Goal: Task Accomplishment & Management: Manage account settings

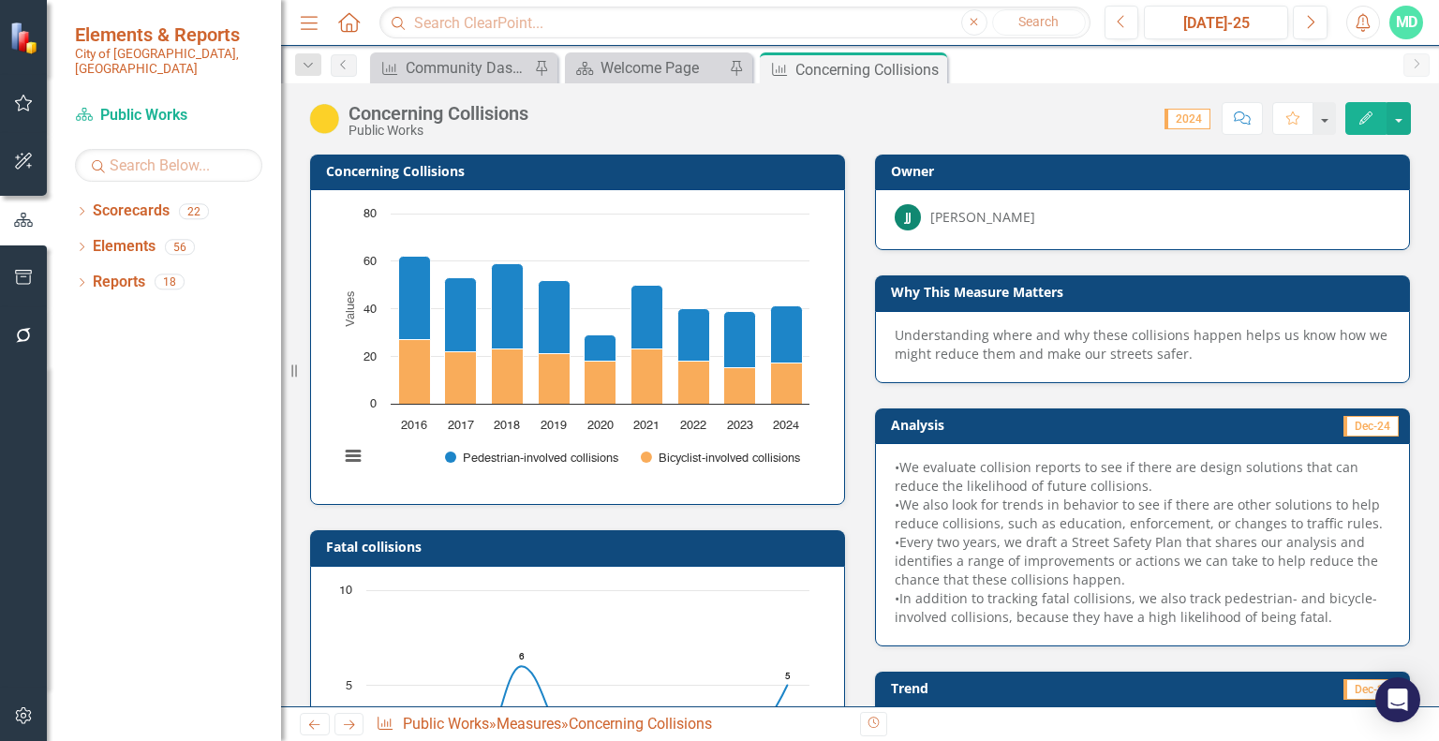
click at [1372, 119] on icon "Edit" at bounding box center [1365, 117] width 17 height 13
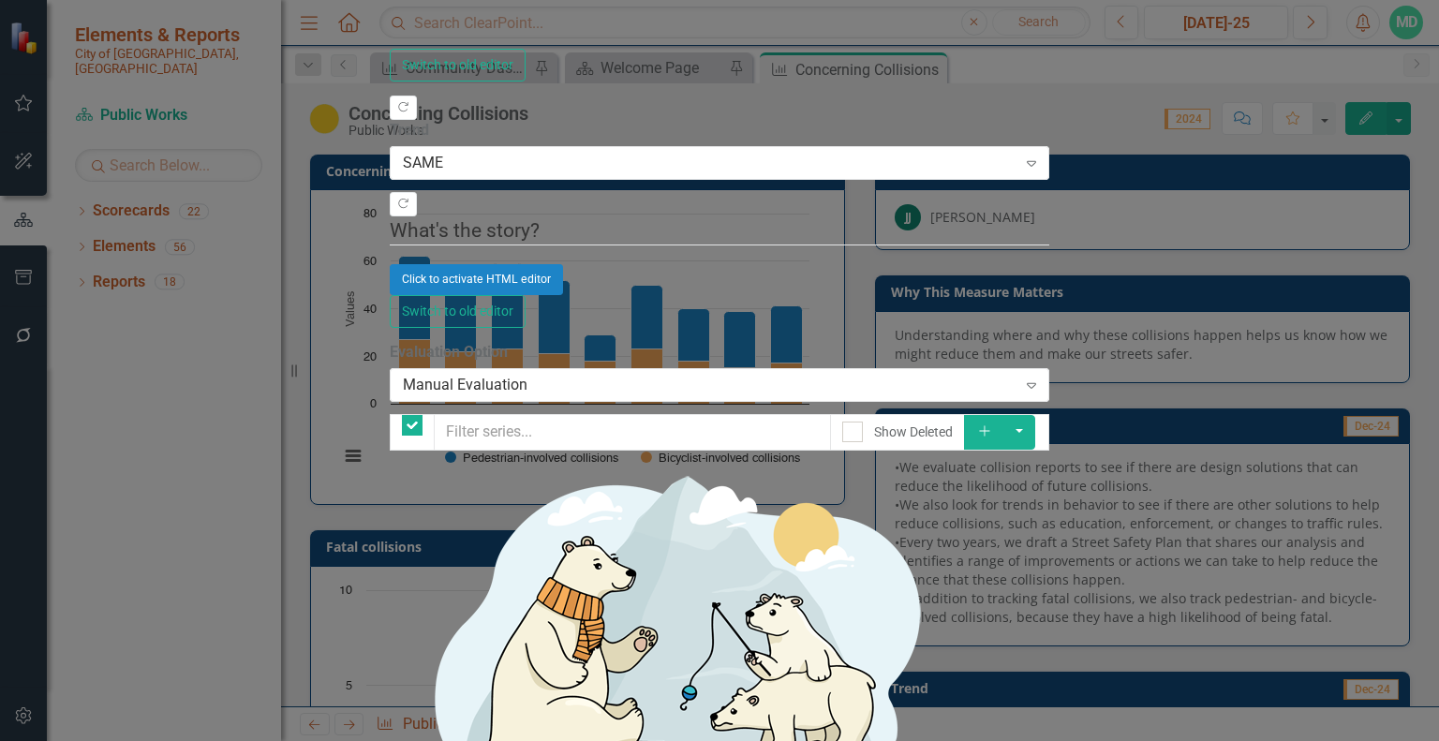
checkbox input "false"
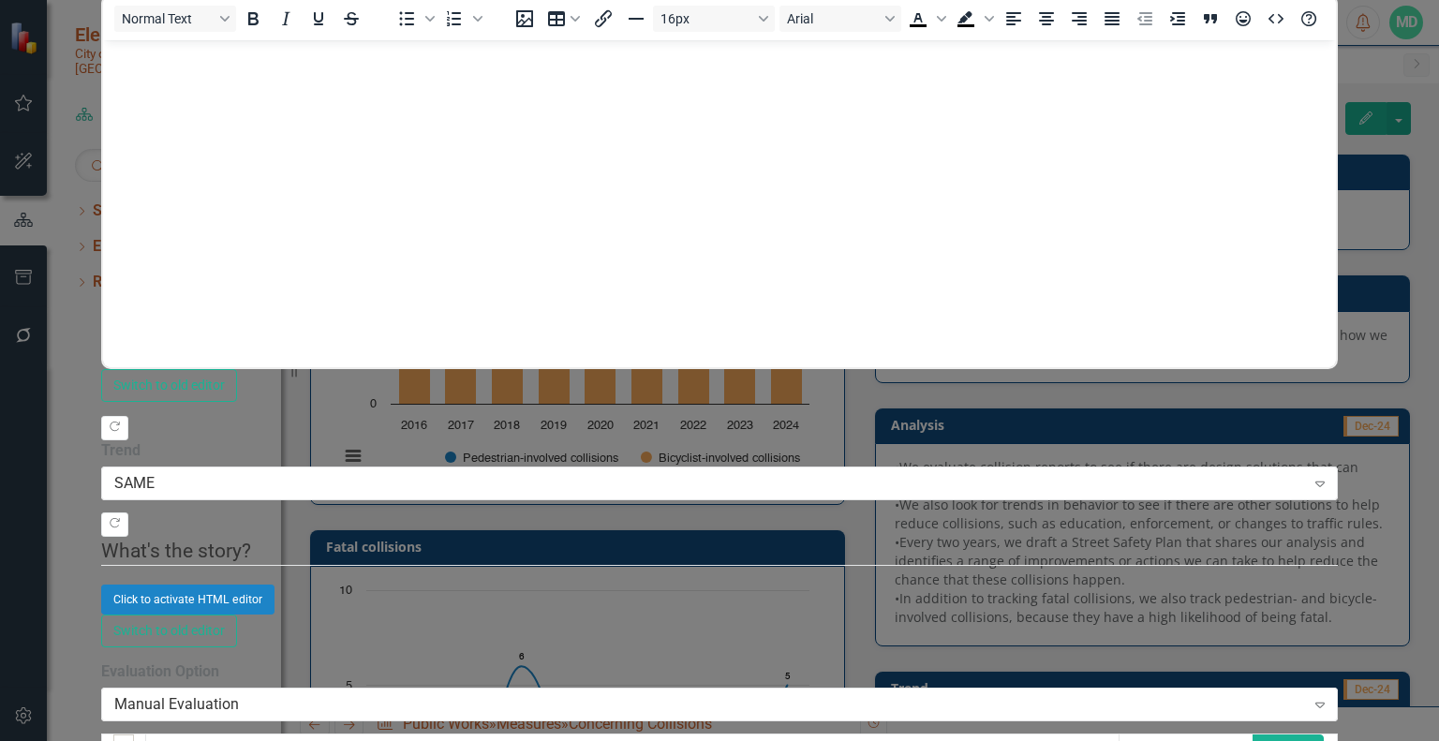
click at [1282, 740] on icon "Add" at bounding box center [1273, 751] width 17 height 13
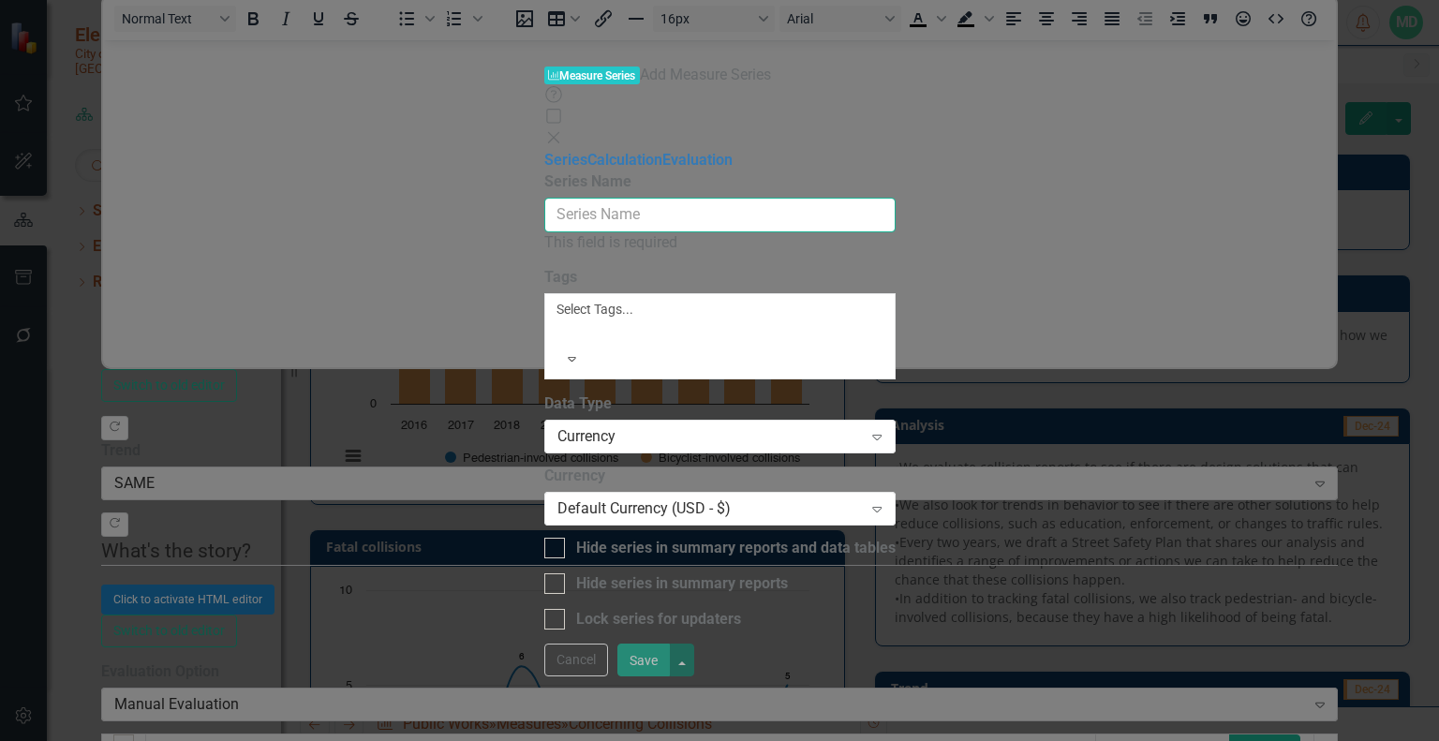
click at [693, 198] on input "Series Name" at bounding box center [719, 215] width 351 height 35
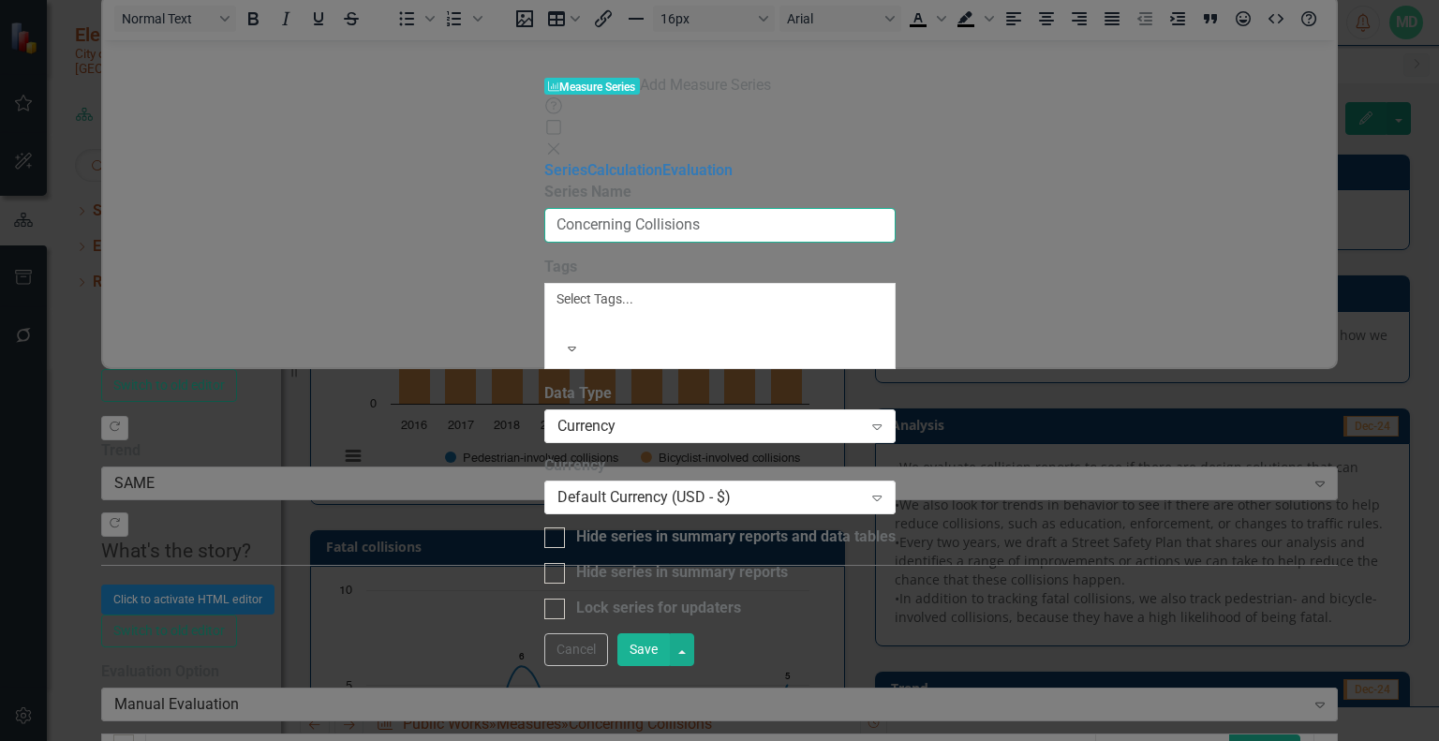
type input "Concerning Collisions"
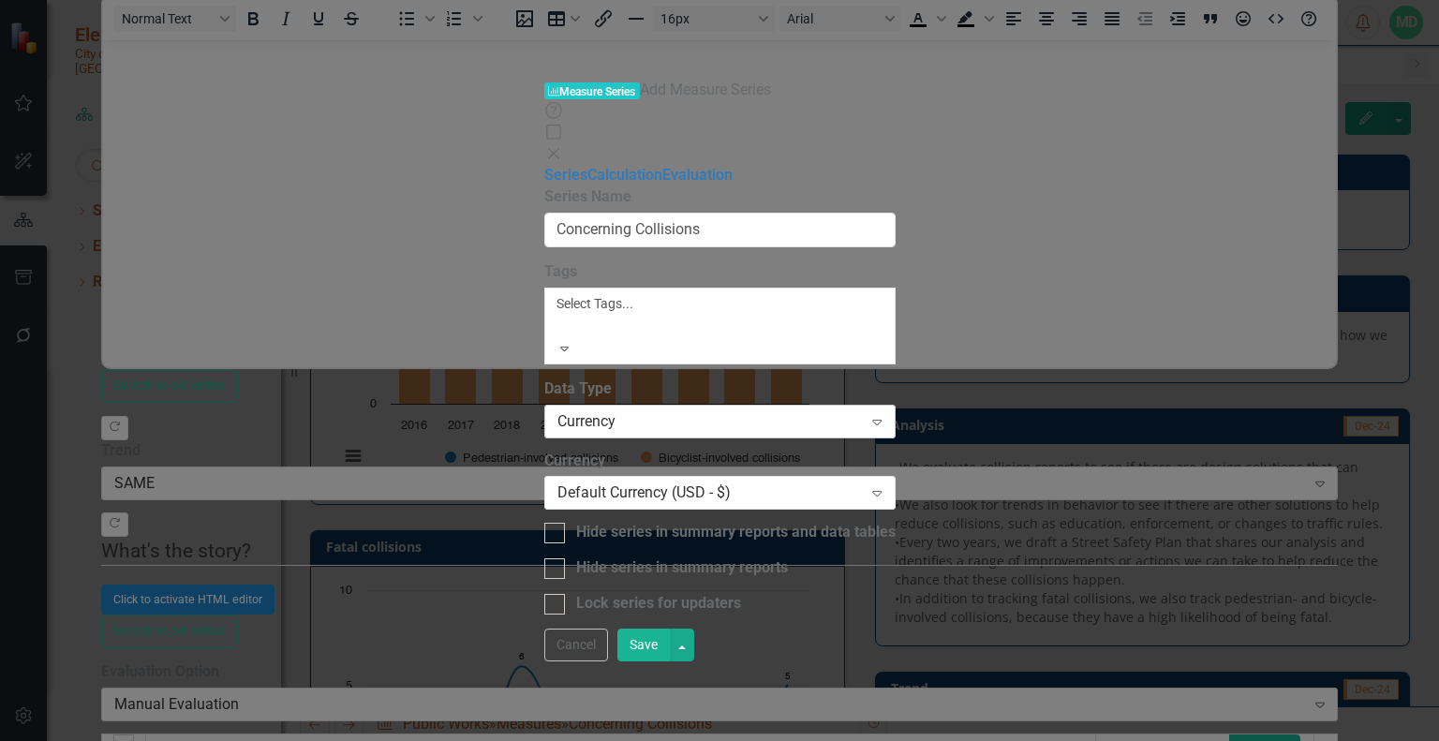
click at [611, 410] on div "Currency" at bounding box center [709, 421] width 305 height 22
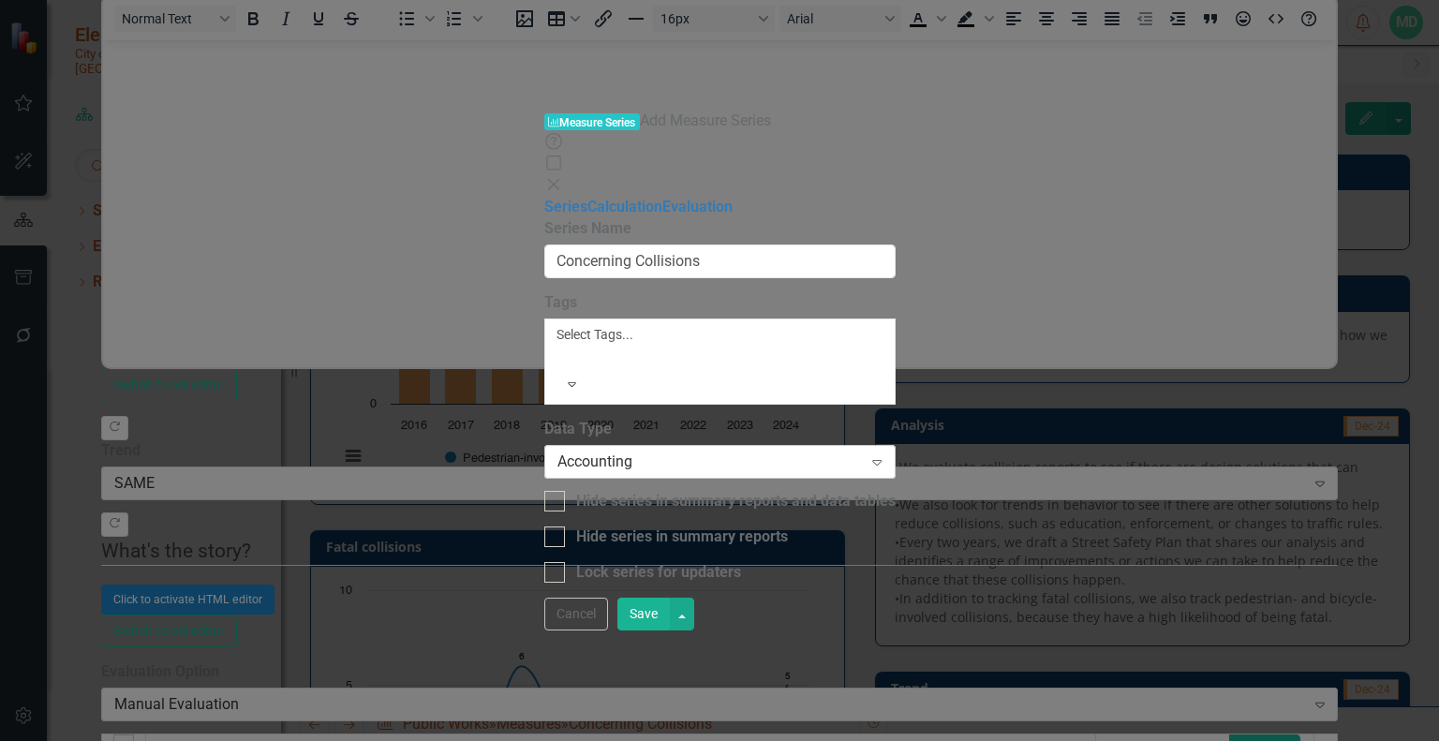
click at [632, 452] on div "Accounting" at bounding box center [709, 463] width 305 height 22
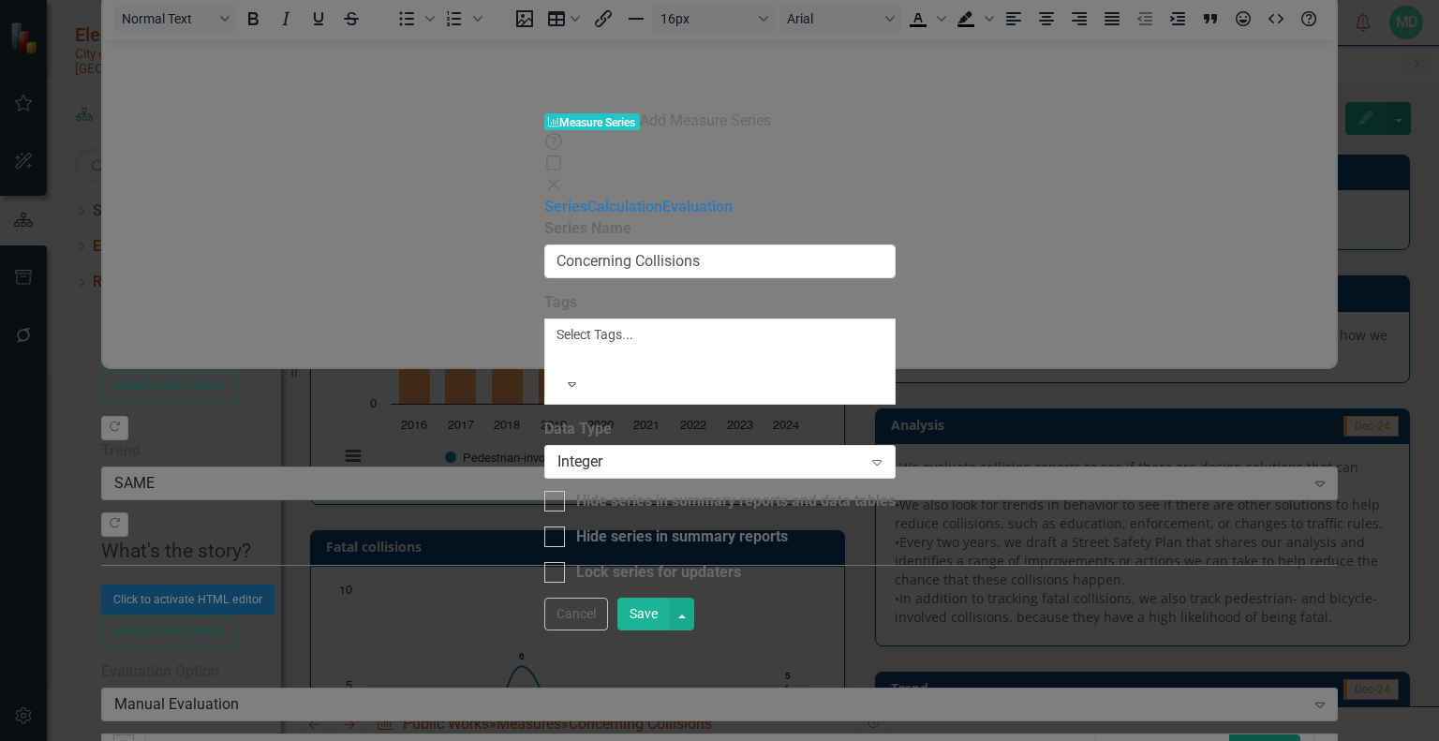
click at [670, 630] on button "Save" at bounding box center [643, 614] width 52 height 33
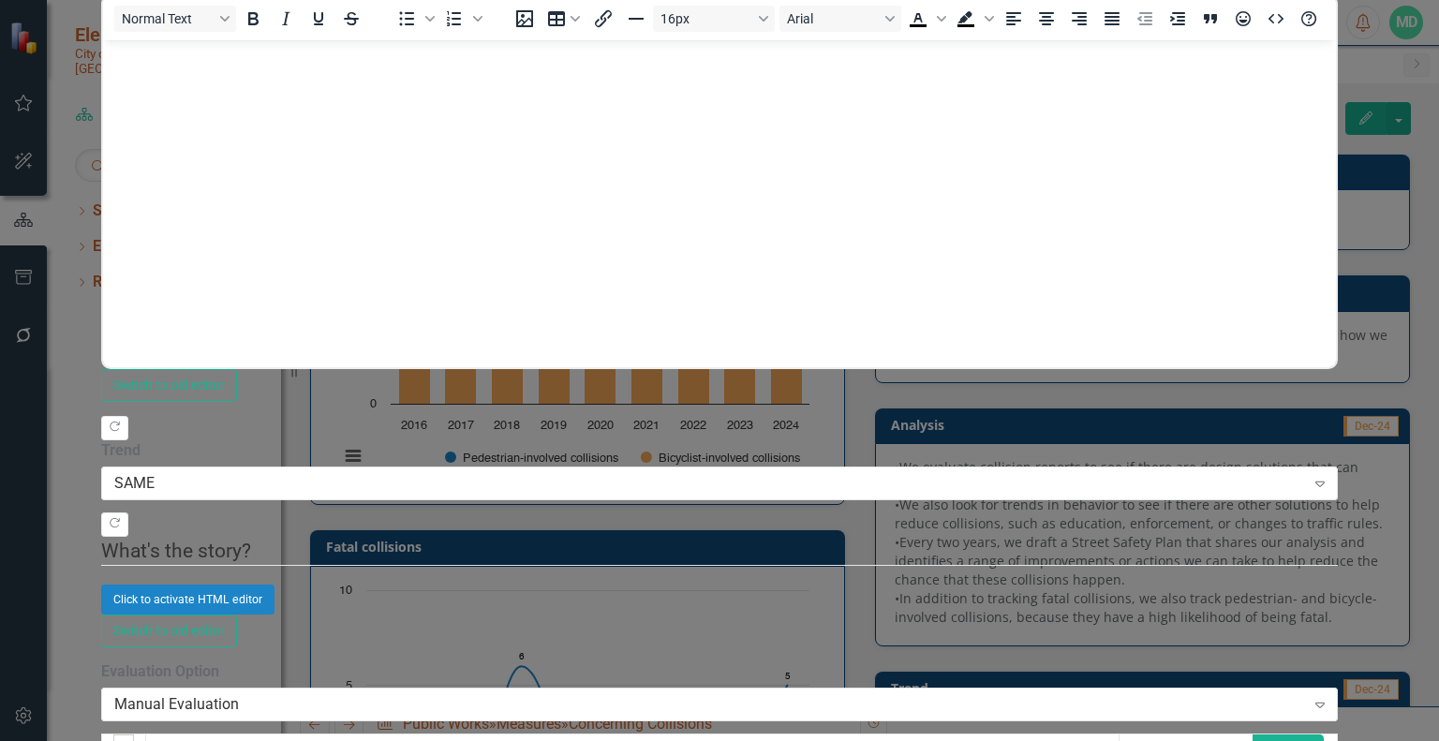
click at [1151, 740] on div at bounding box center [1141, 752] width 21 height 21
click at [1143, 740] on input "Show Deleted" at bounding box center [1137, 748] width 12 height 12
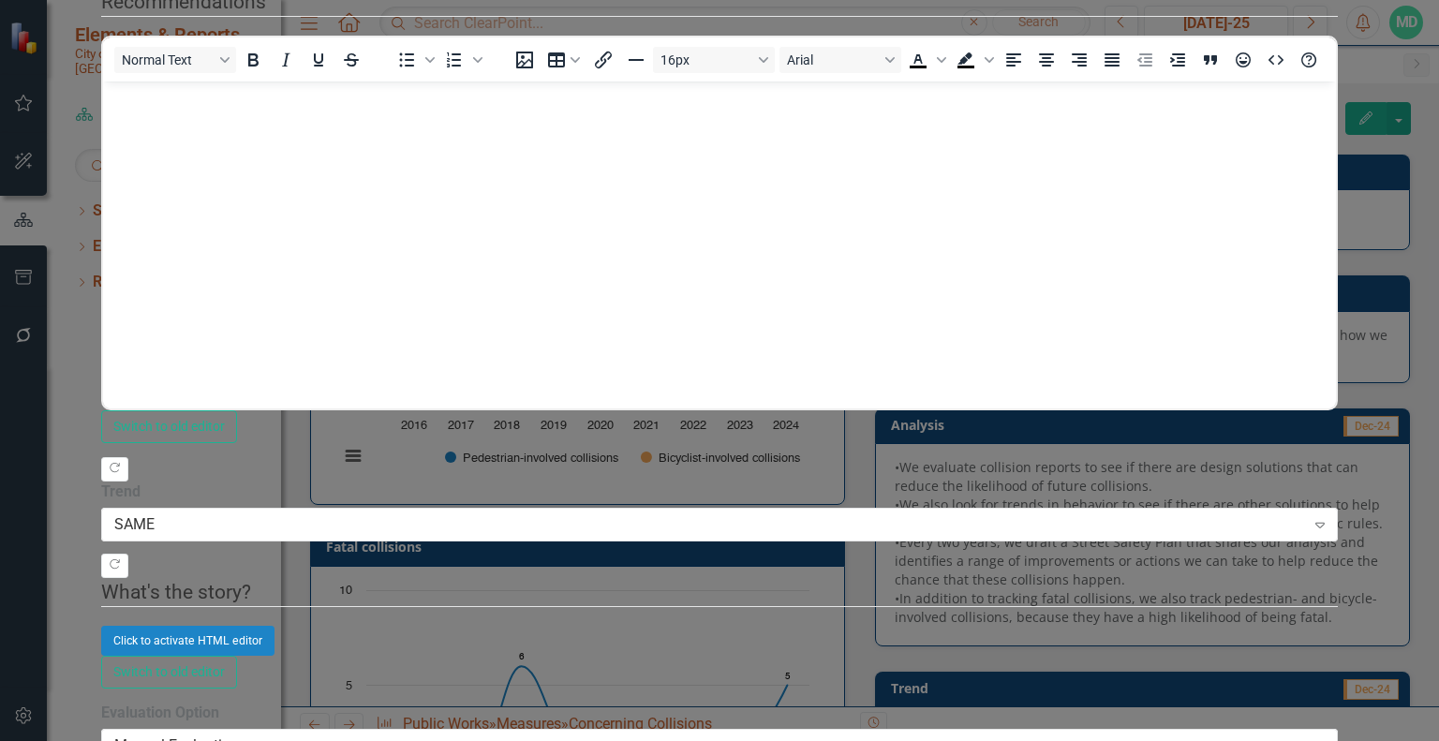
checkbox input "false"
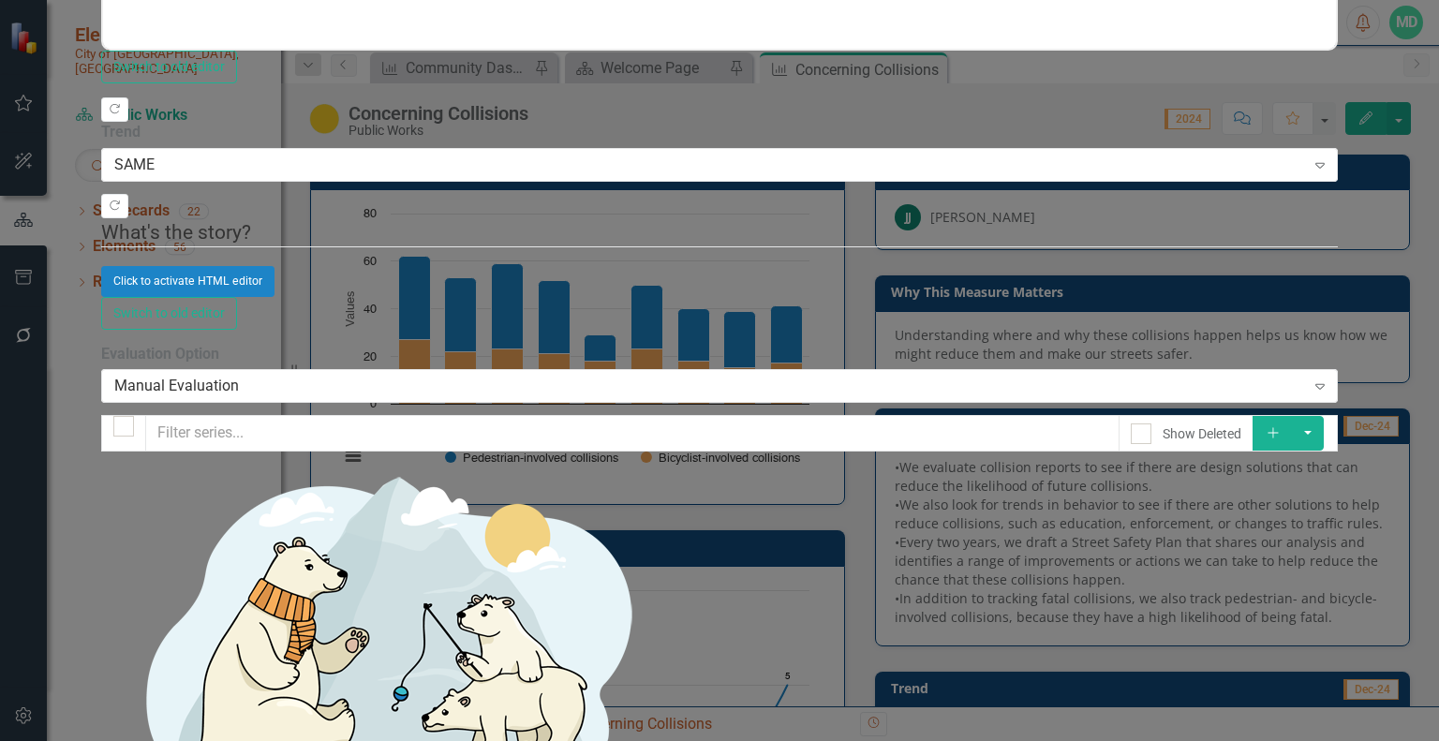
click at [1278, 428] on icon "button" at bounding box center [1272, 433] width 10 height 10
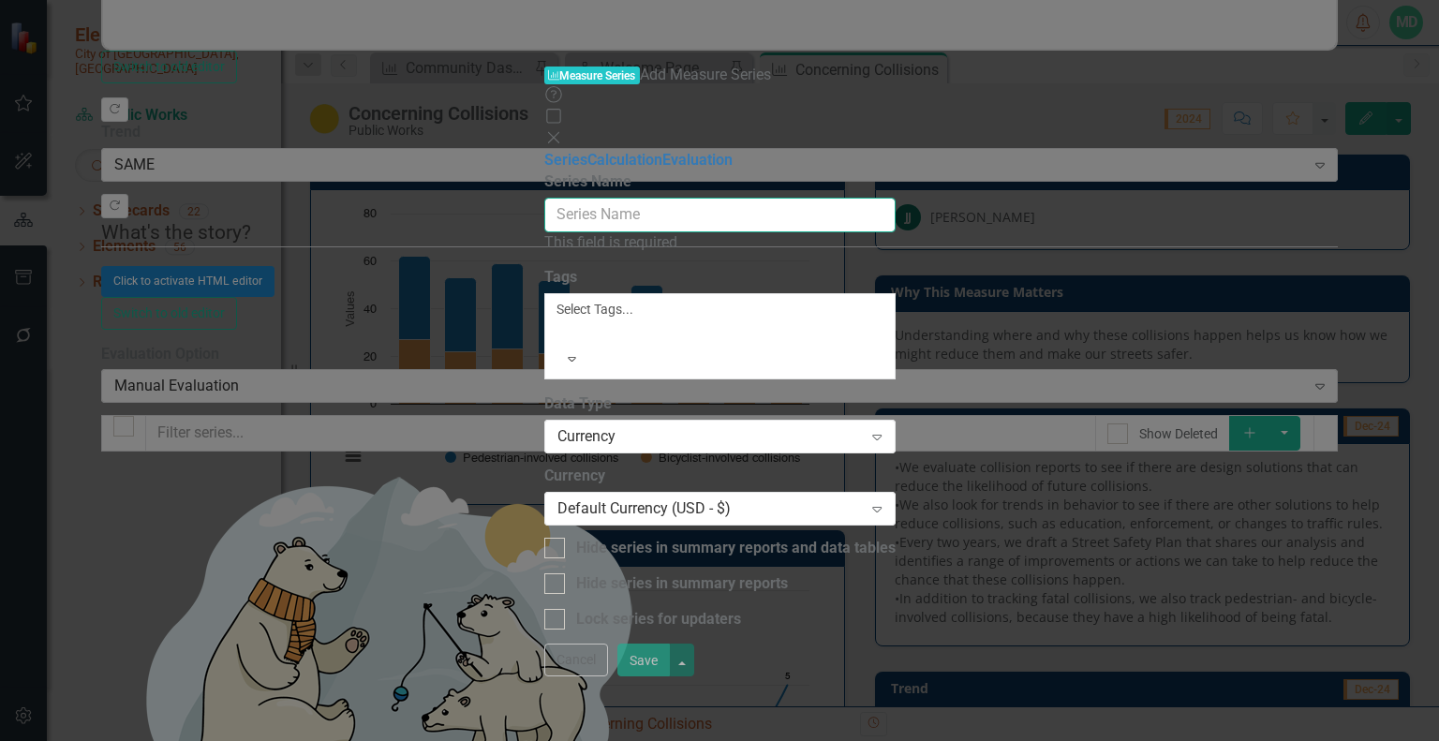
click at [757, 198] on input "Series Name" at bounding box center [719, 215] width 351 height 35
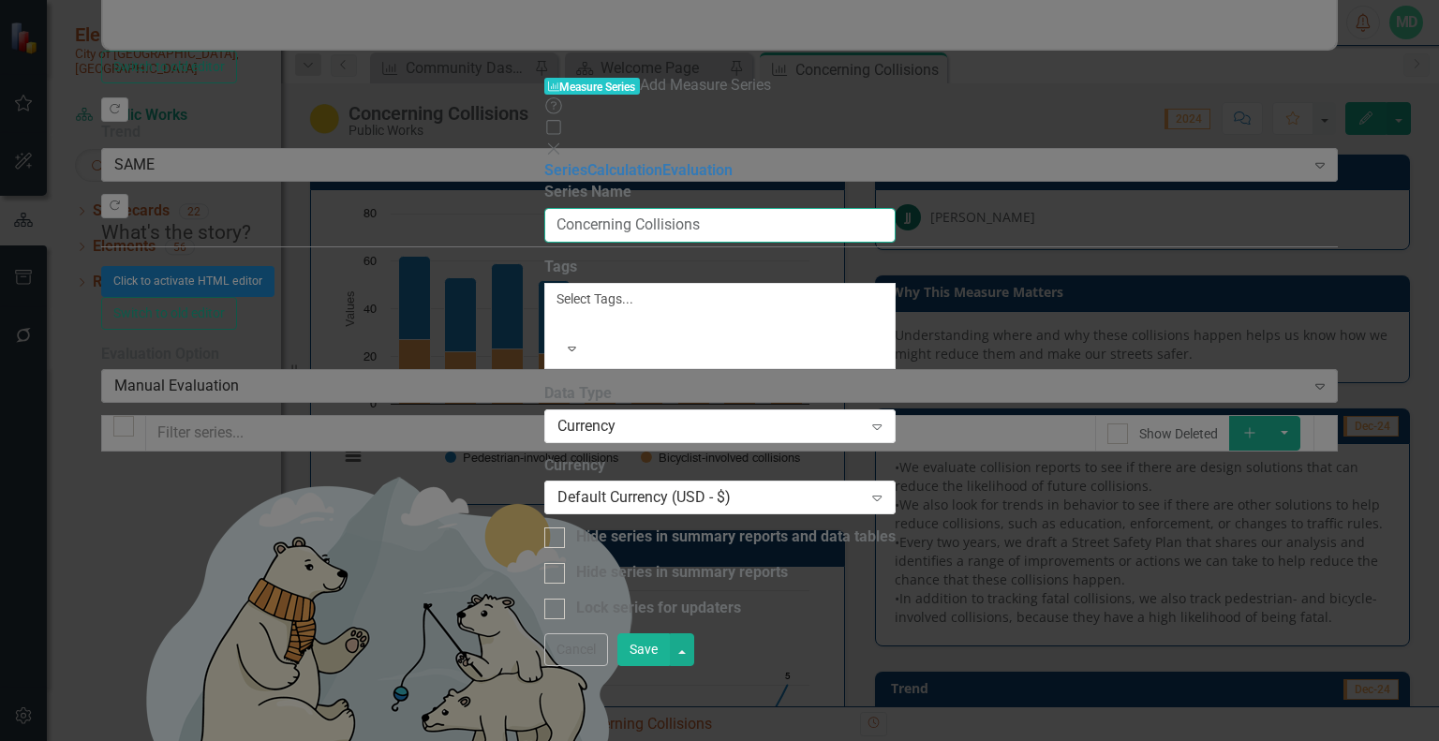
type input "Concerning Collisions"
click at [694, 415] on div "Currency" at bounding box center [709, 426] width 305 height 22
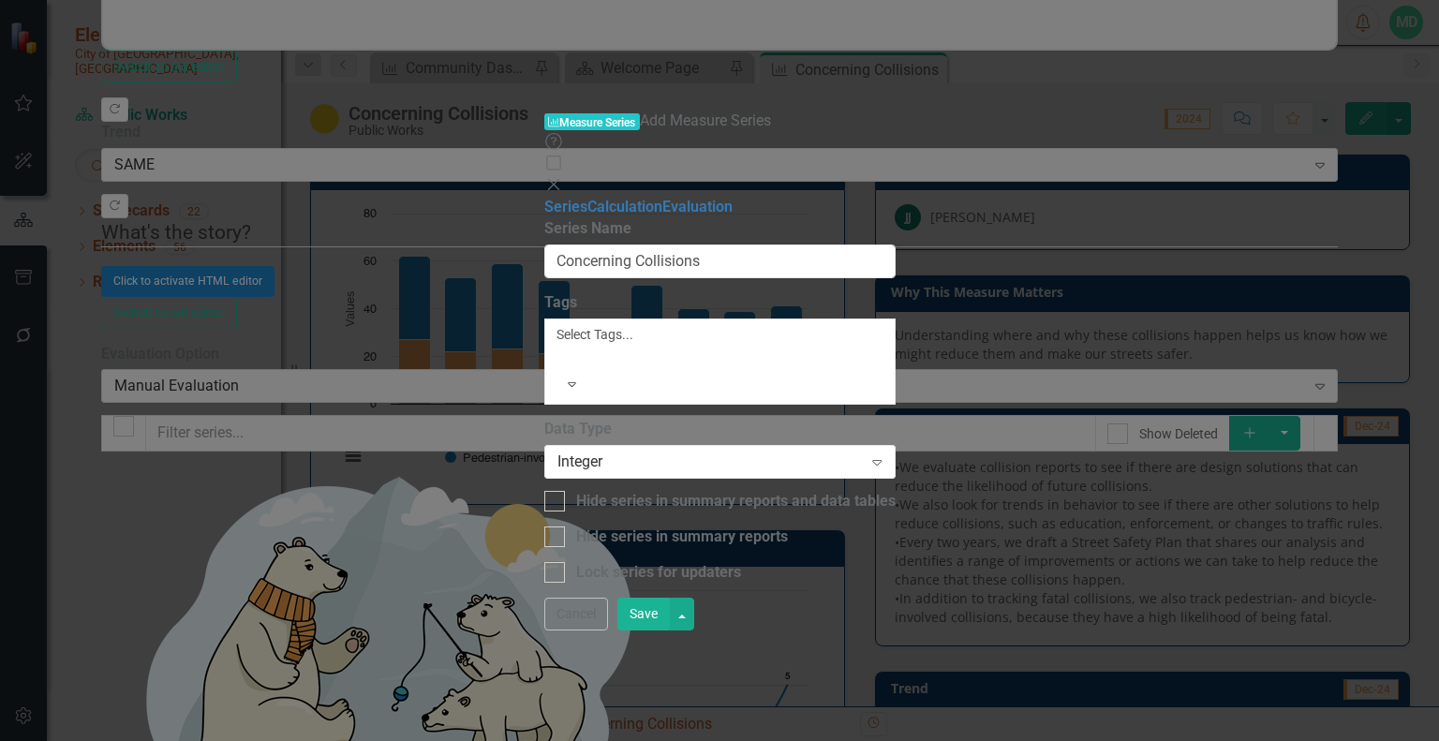
click at [670, 630] on button "Save" at bounding box center [643, 614] width 52 height 33
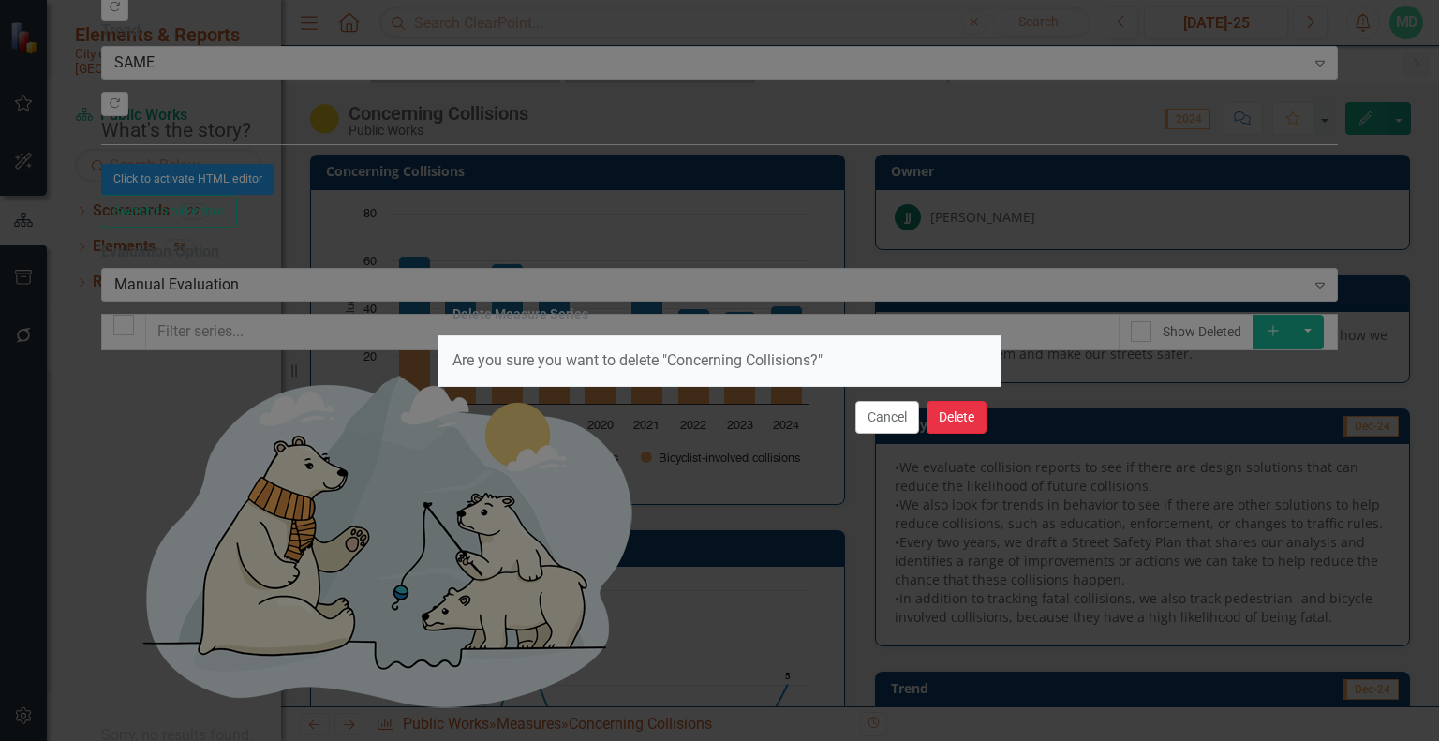
click at [952, 422] on button "Delete" at bounding box center [956, 417] width 60 height 33
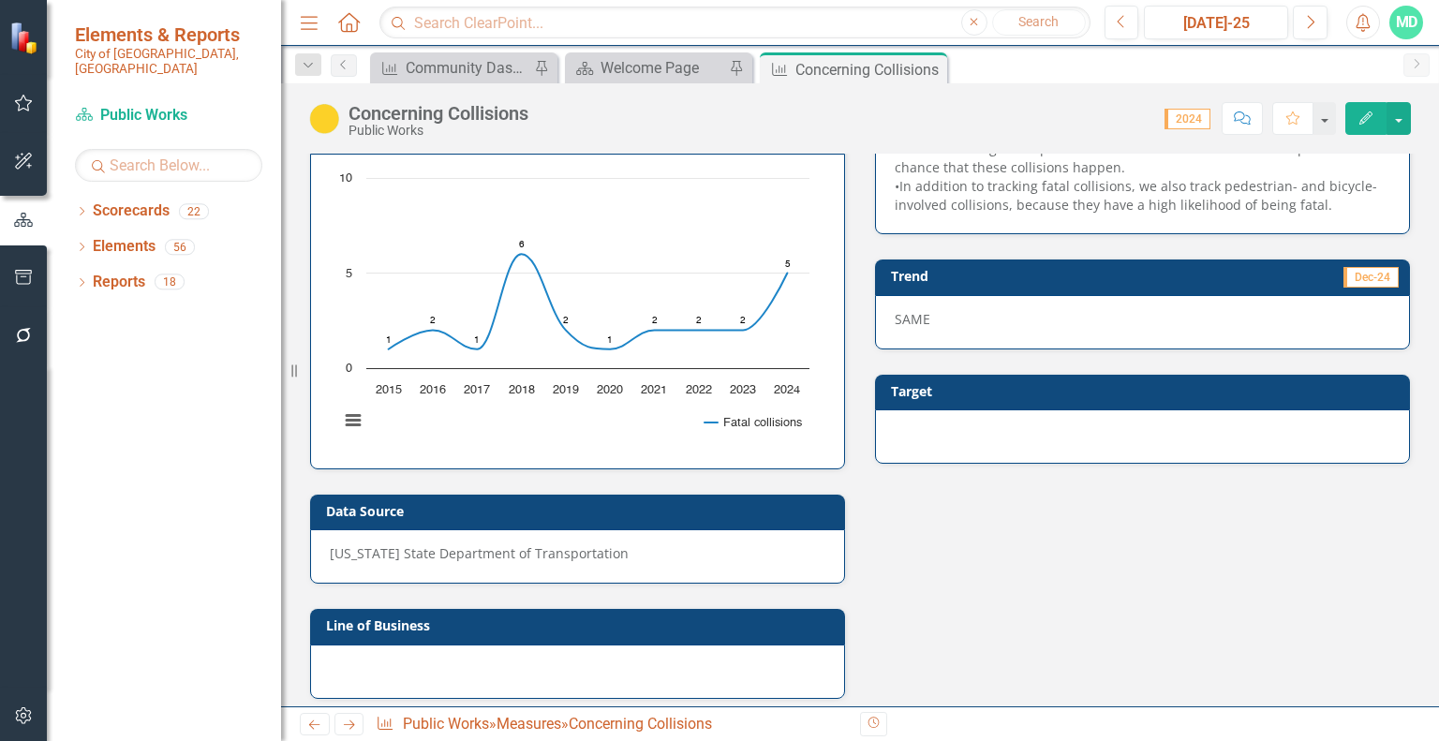
scroll to position [420, 0]
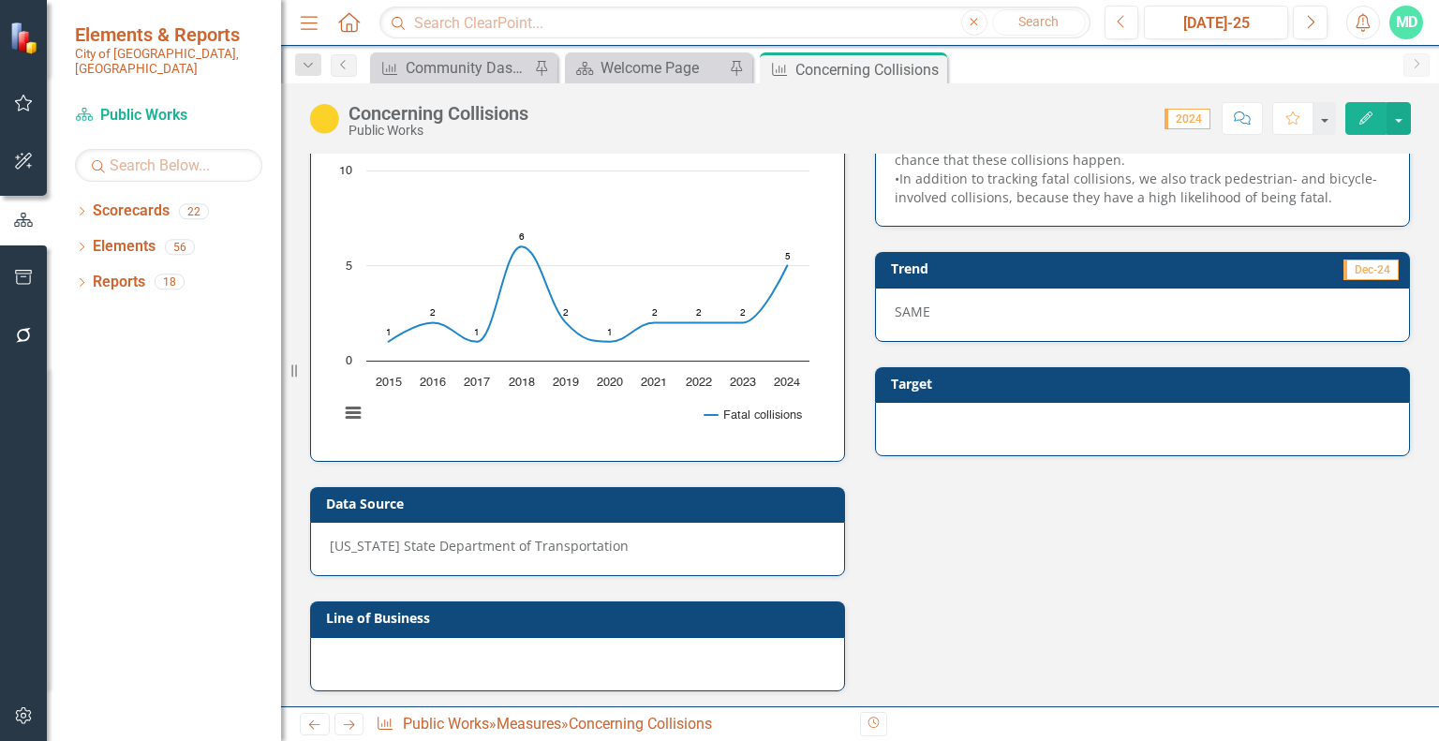
click at [1370, 119] on icon "Edit" at bounding box center [1365, 117] width 17 height 13
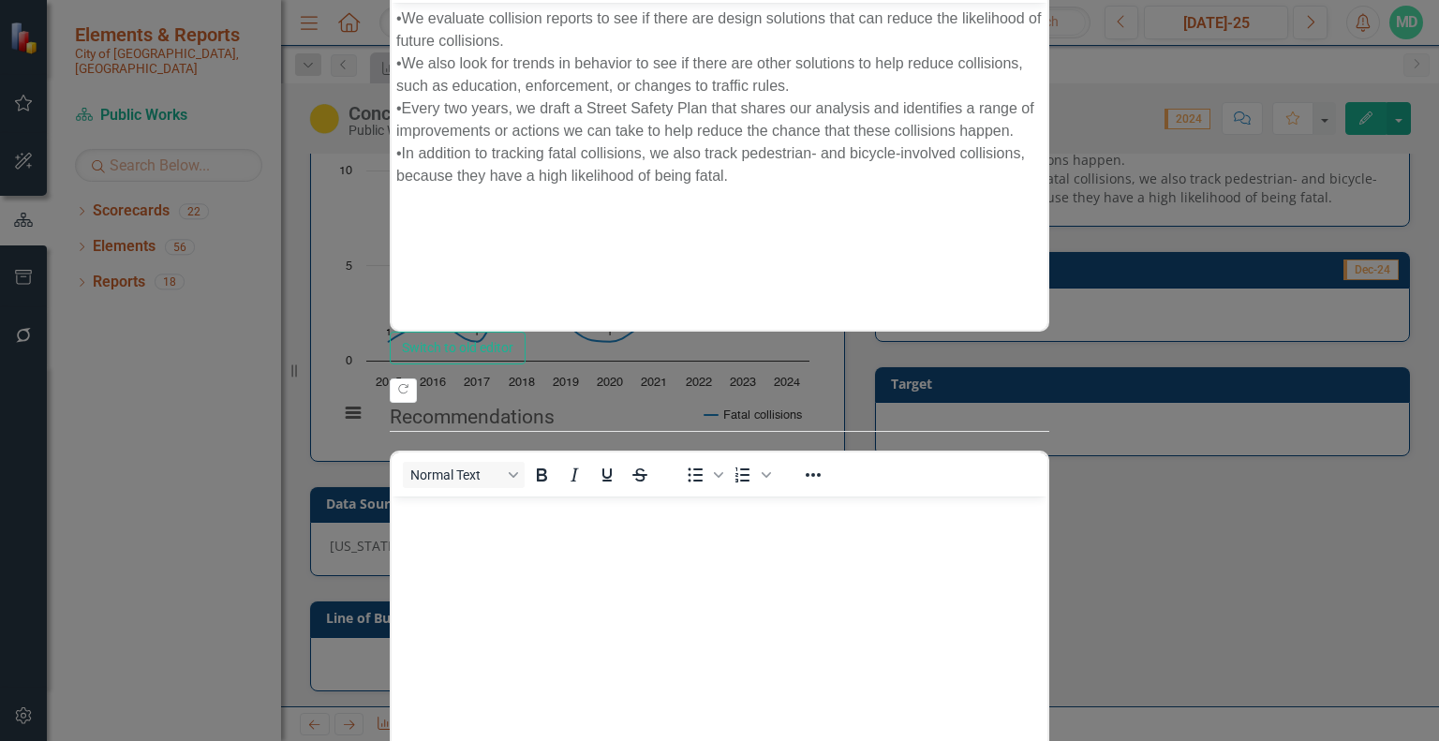
scroll to position [0, 0]
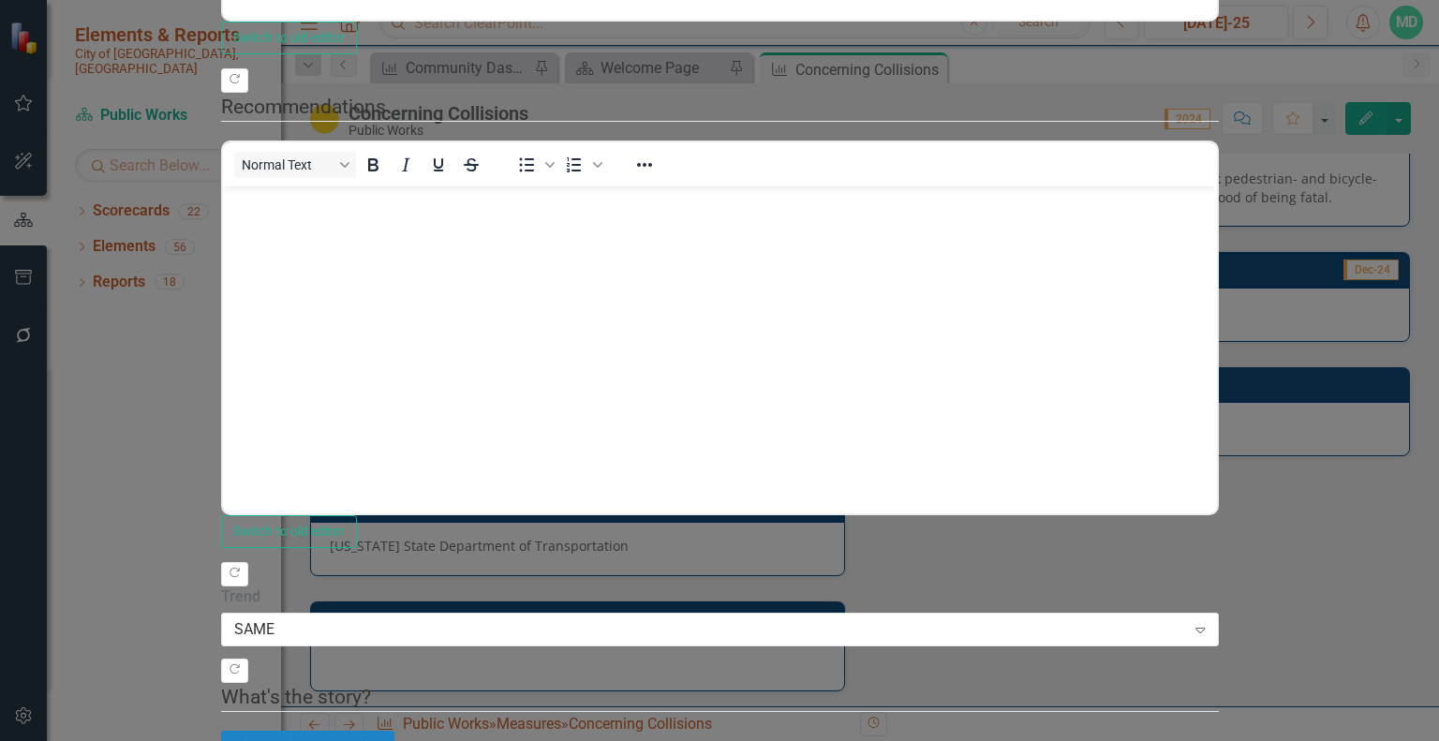
type textarea "56"
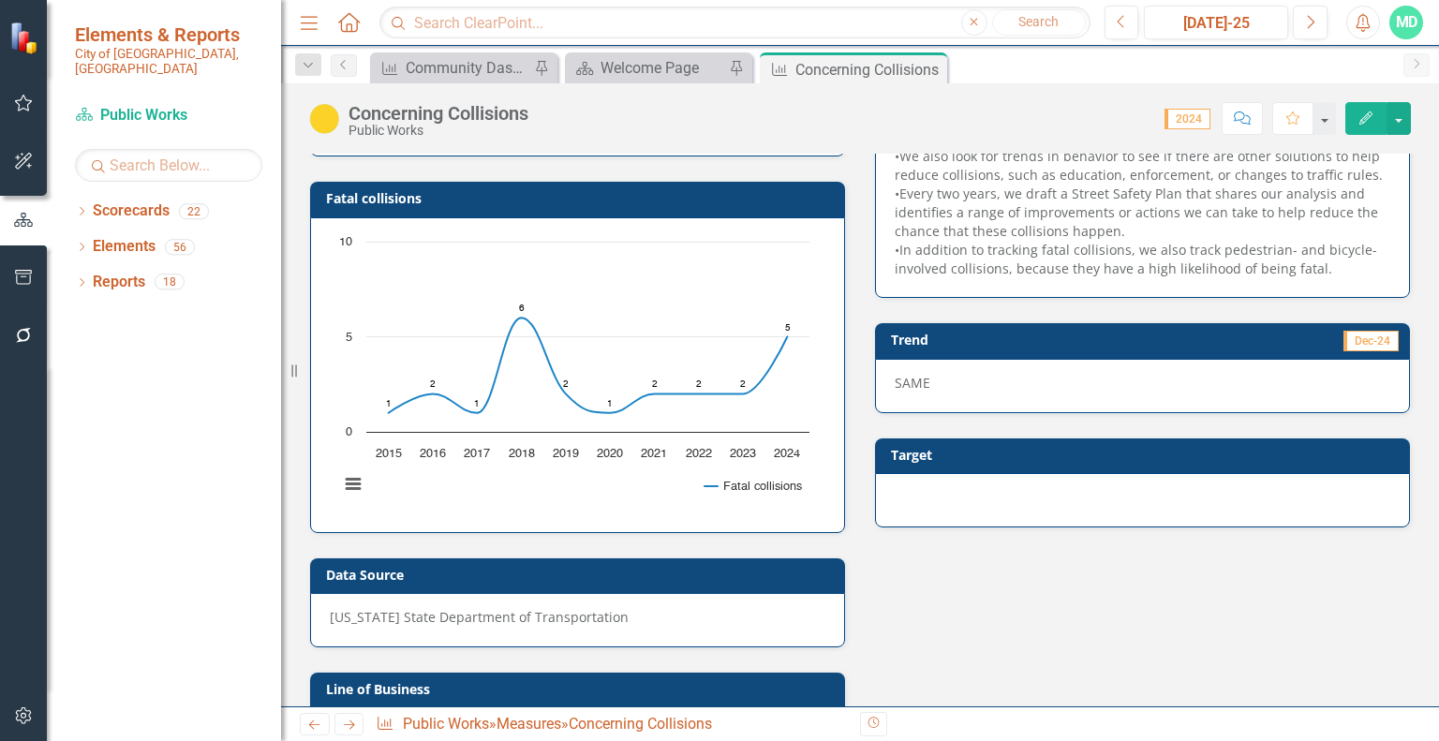
scroll to position [420, 0]
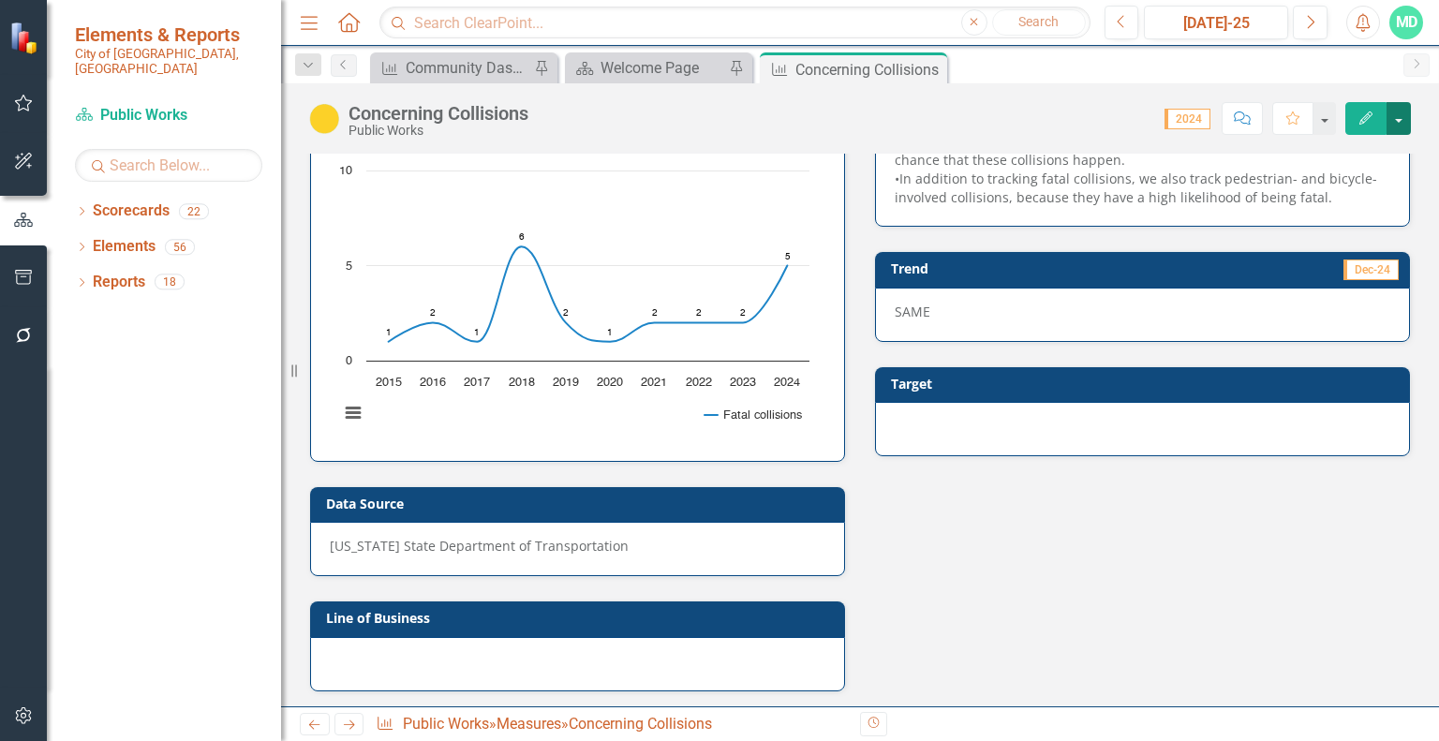
click at [1401, 118] on button "button" at bounding box center [1398, 118] width 24 height 33
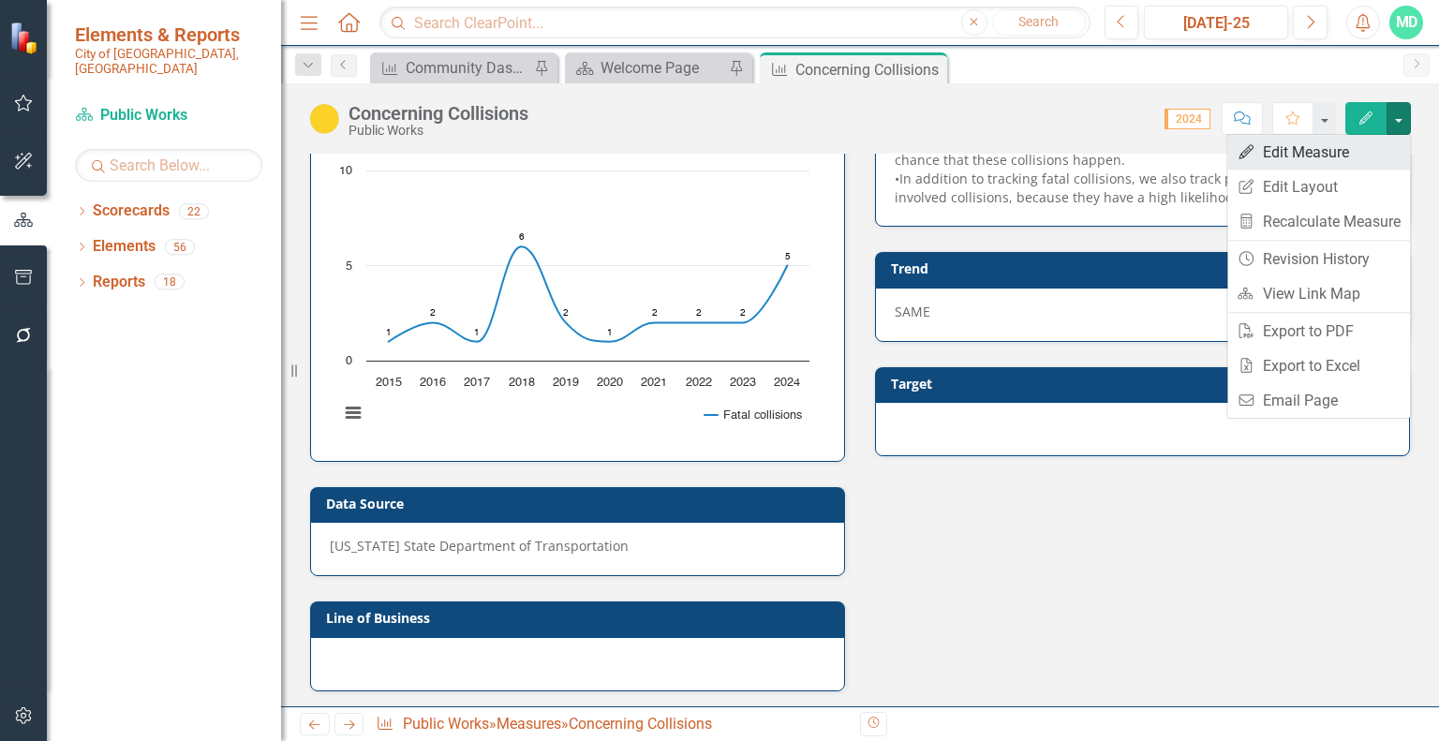
click at [1326, 150] on link "Edit Edit Measure" at bounding box center [1318, 152] width 183 height 35
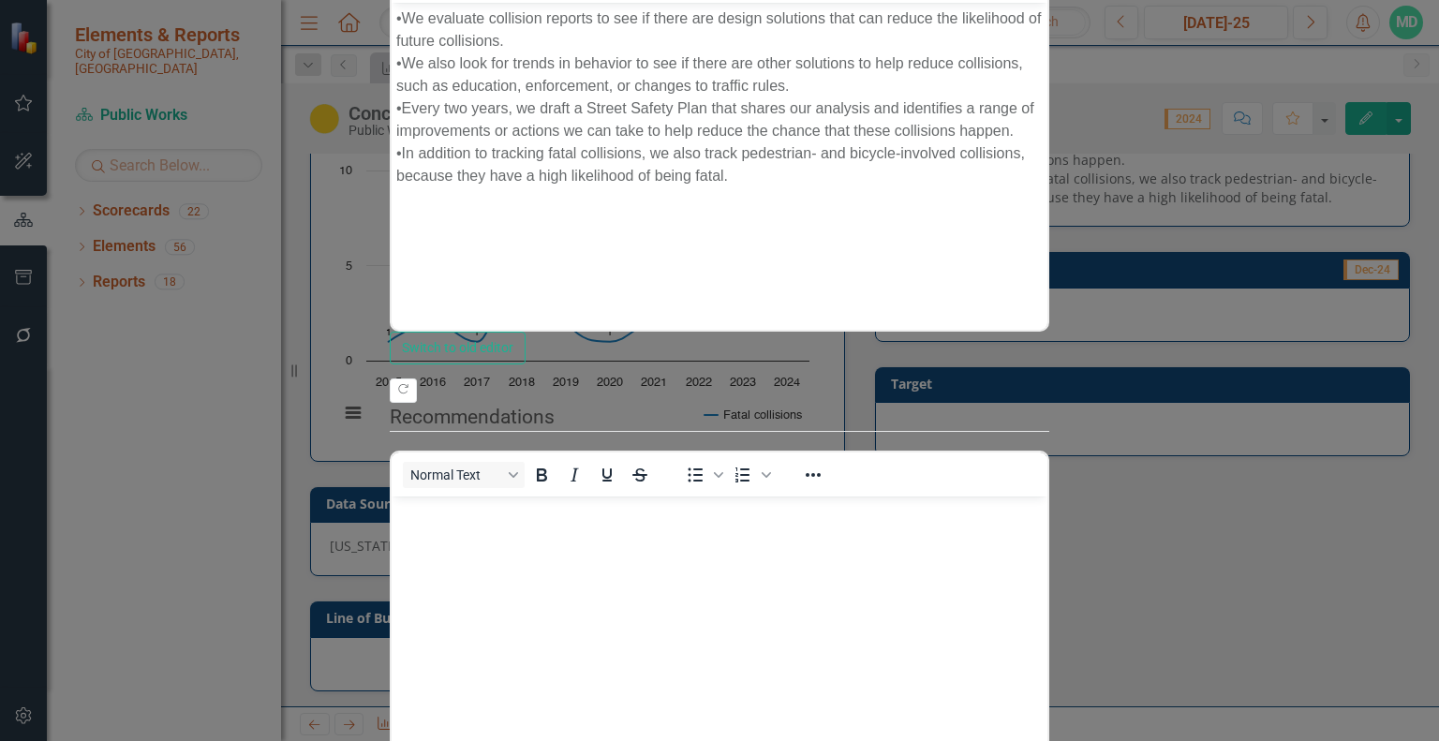
scroll to position [0, 0]
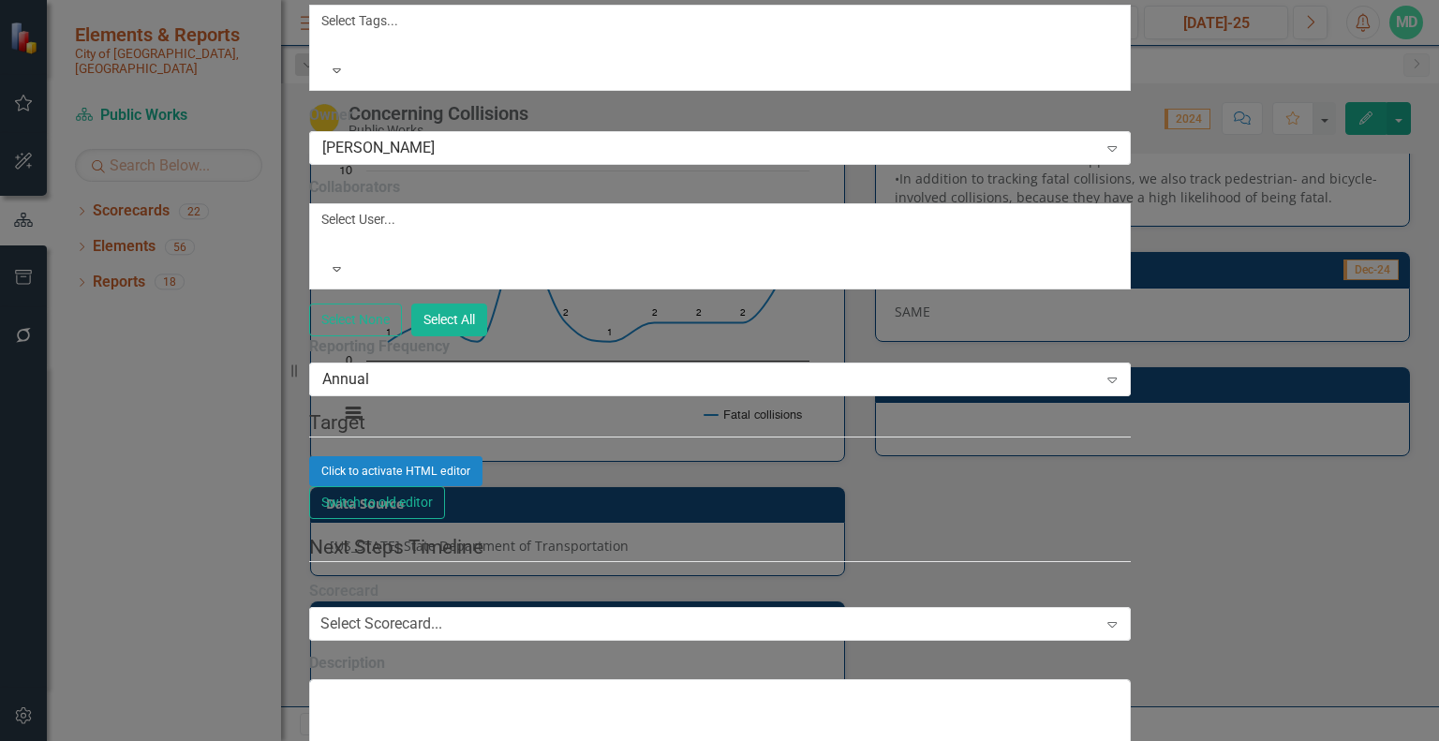
scroll to position [809, 0]
type textarea "Number of pedestrian, cyclist, and fatal automobile accidents."
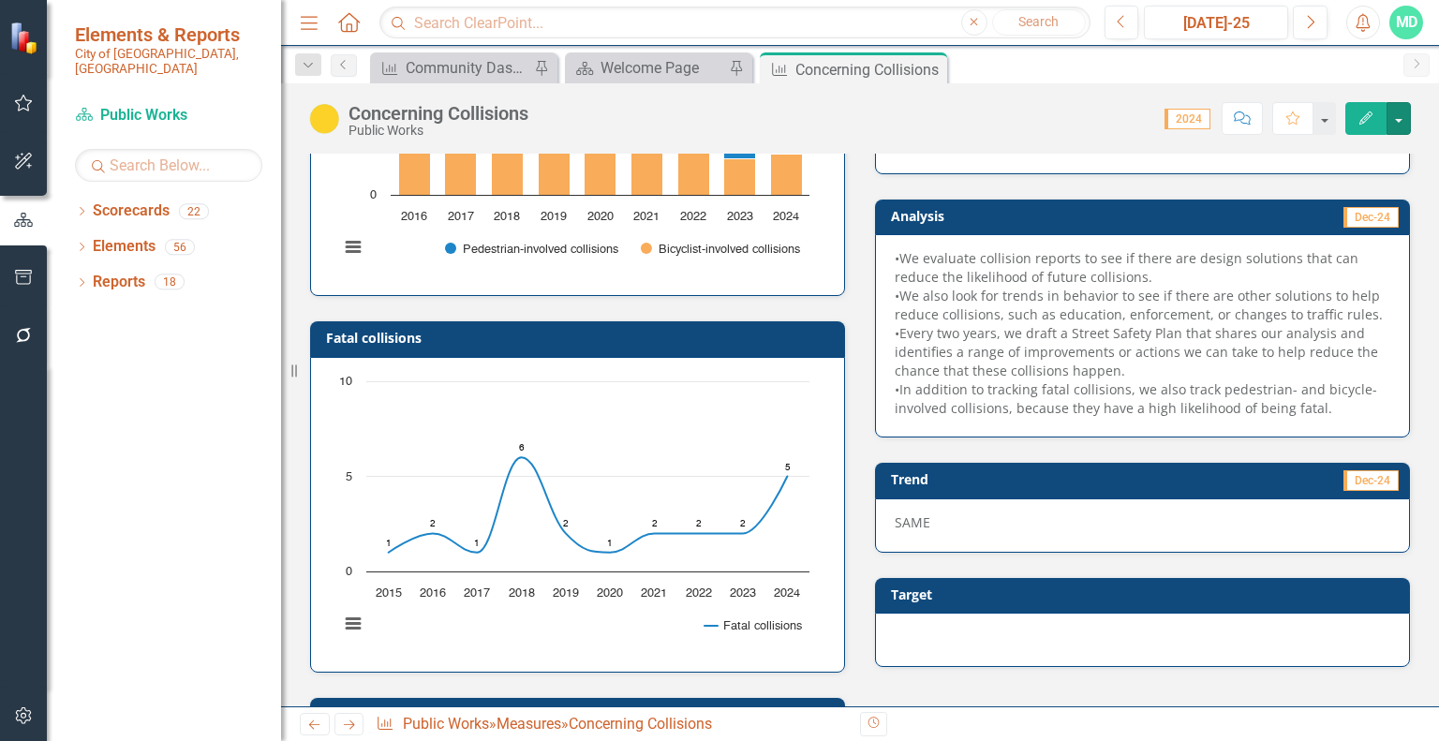
scroll to position [210, 0]
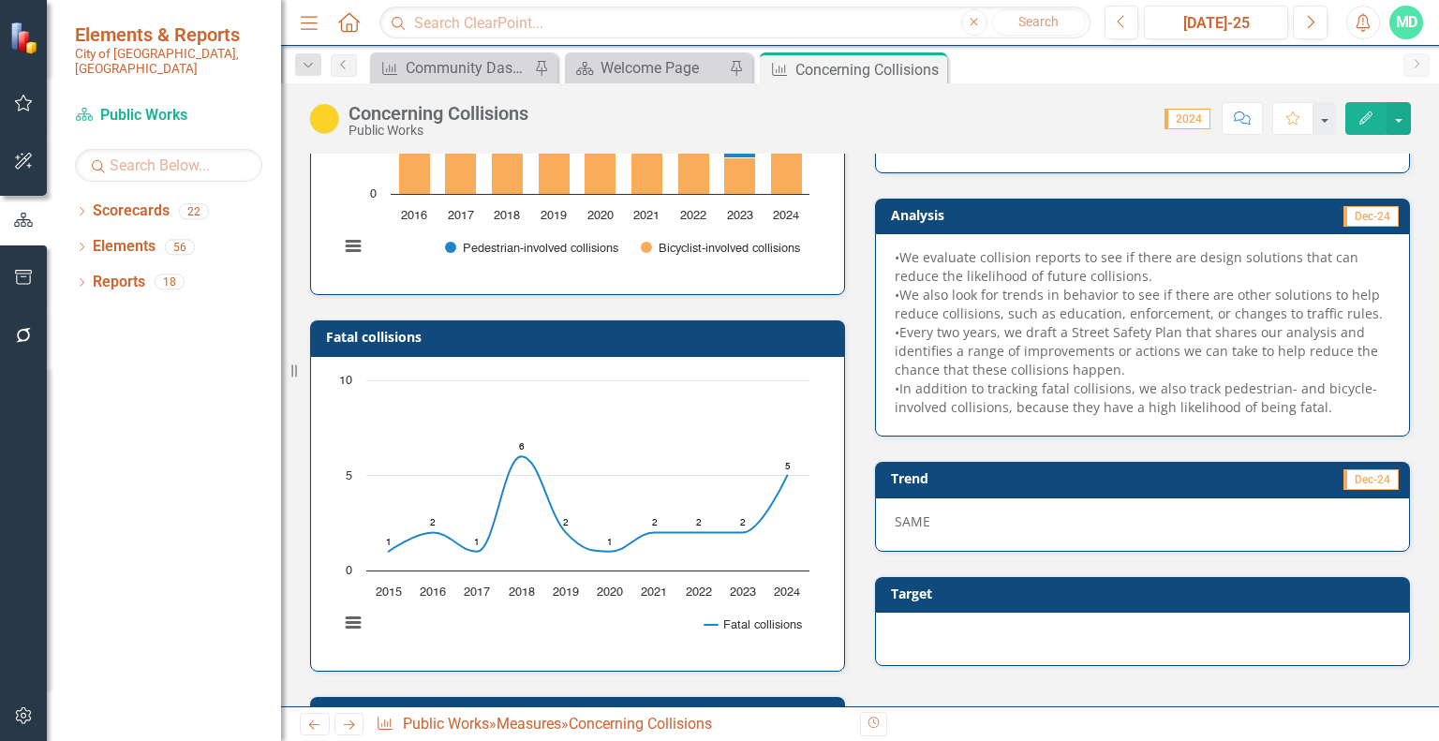
click at [1372, 113] on icon "button" at bounding box center [1365, 117] width 13 height 13
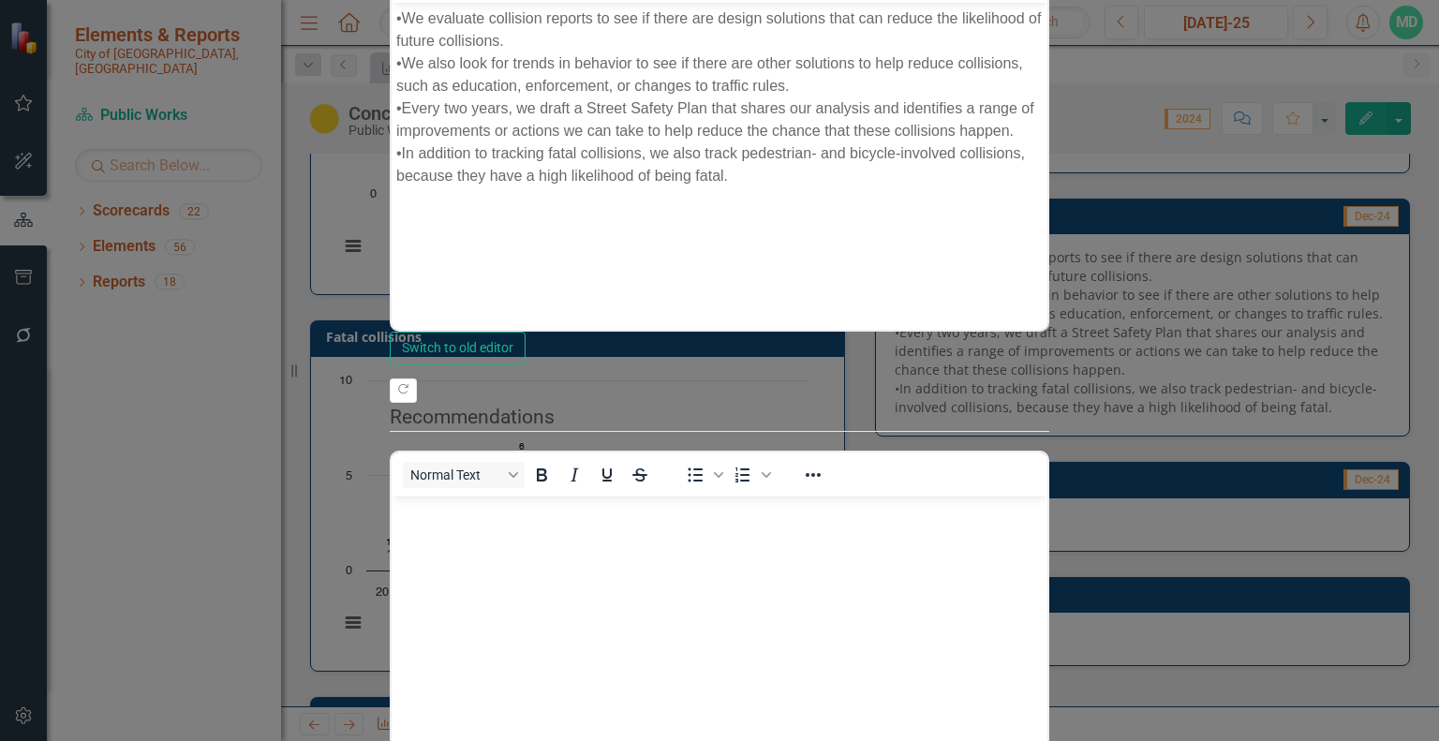
scroll to position [0, 0]
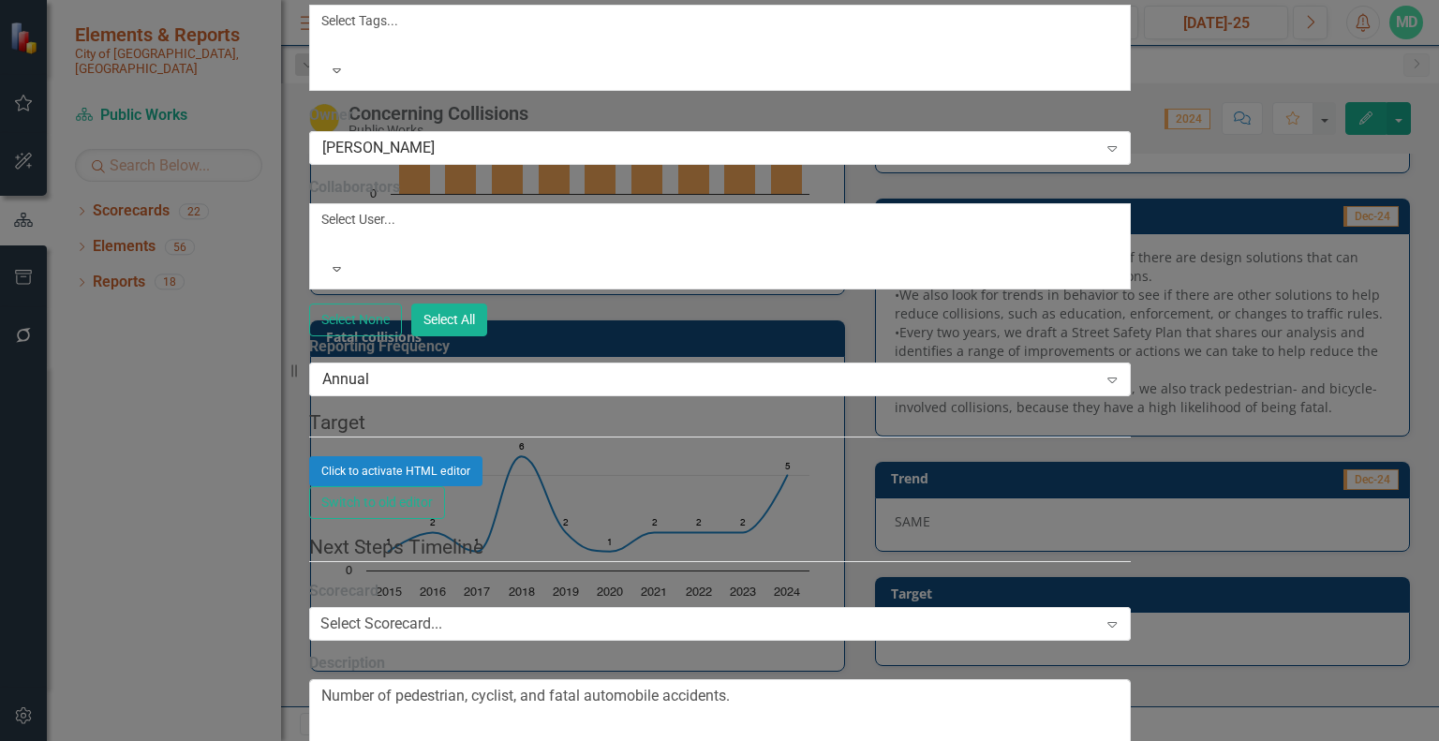
scroll to position [755, 0]
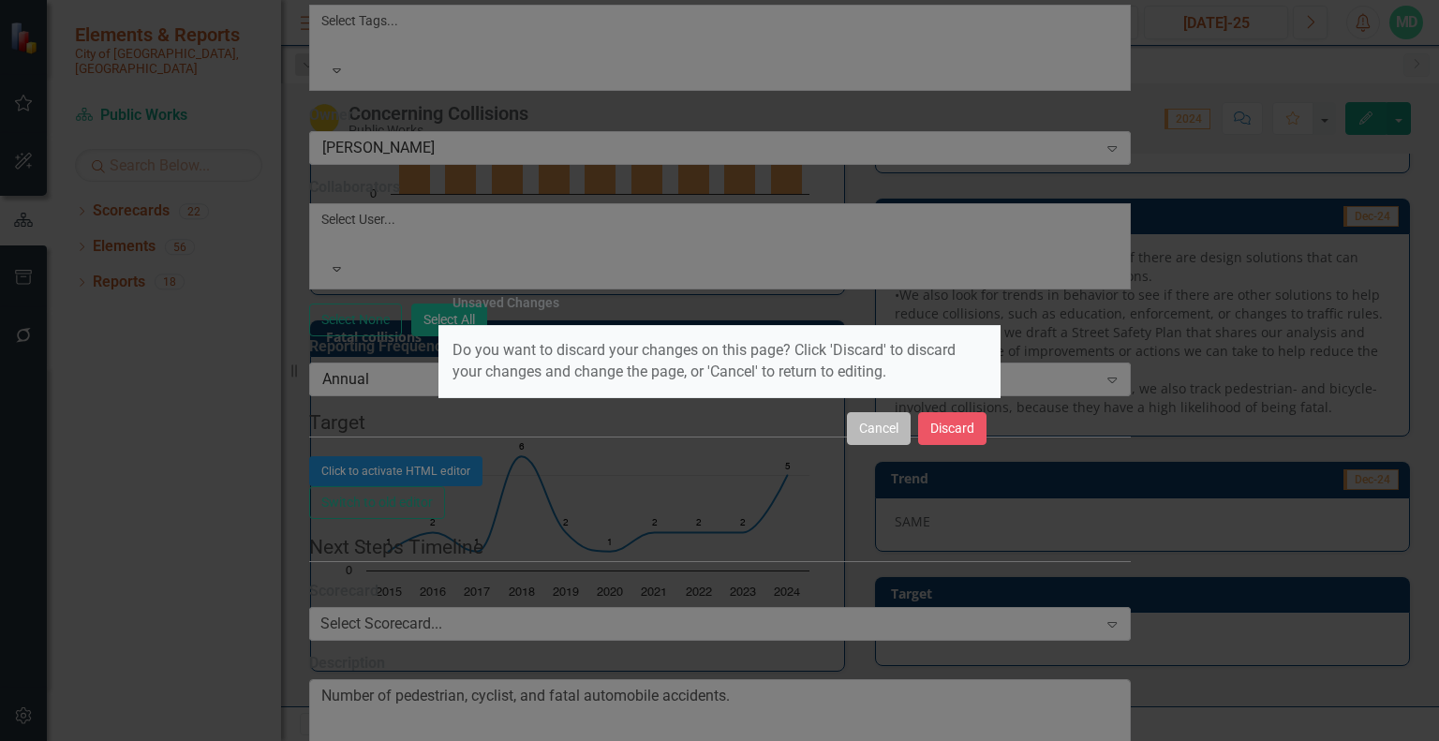
click at [888, 423] on button "Cancel" at bounding box center [879, 428] width 64 height 33
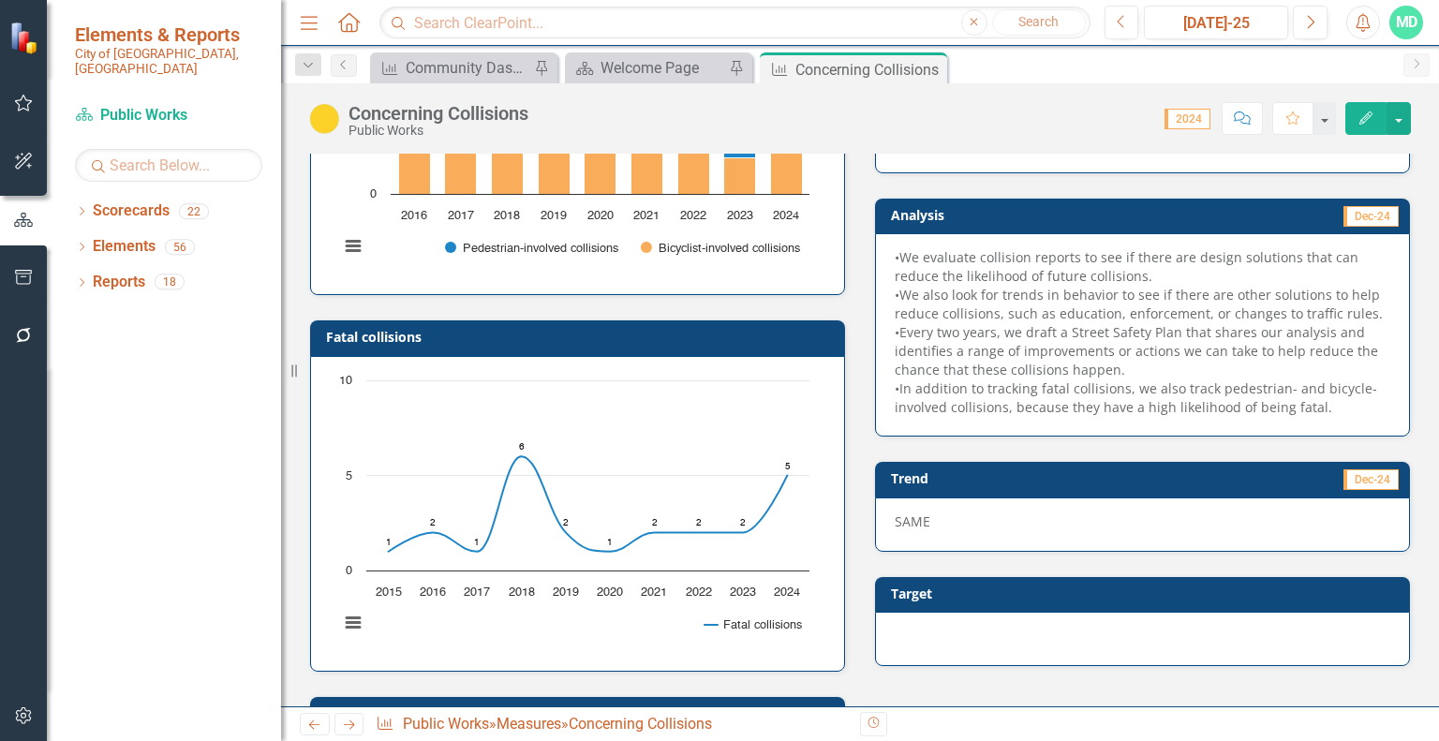
scroll to position [0, 0]
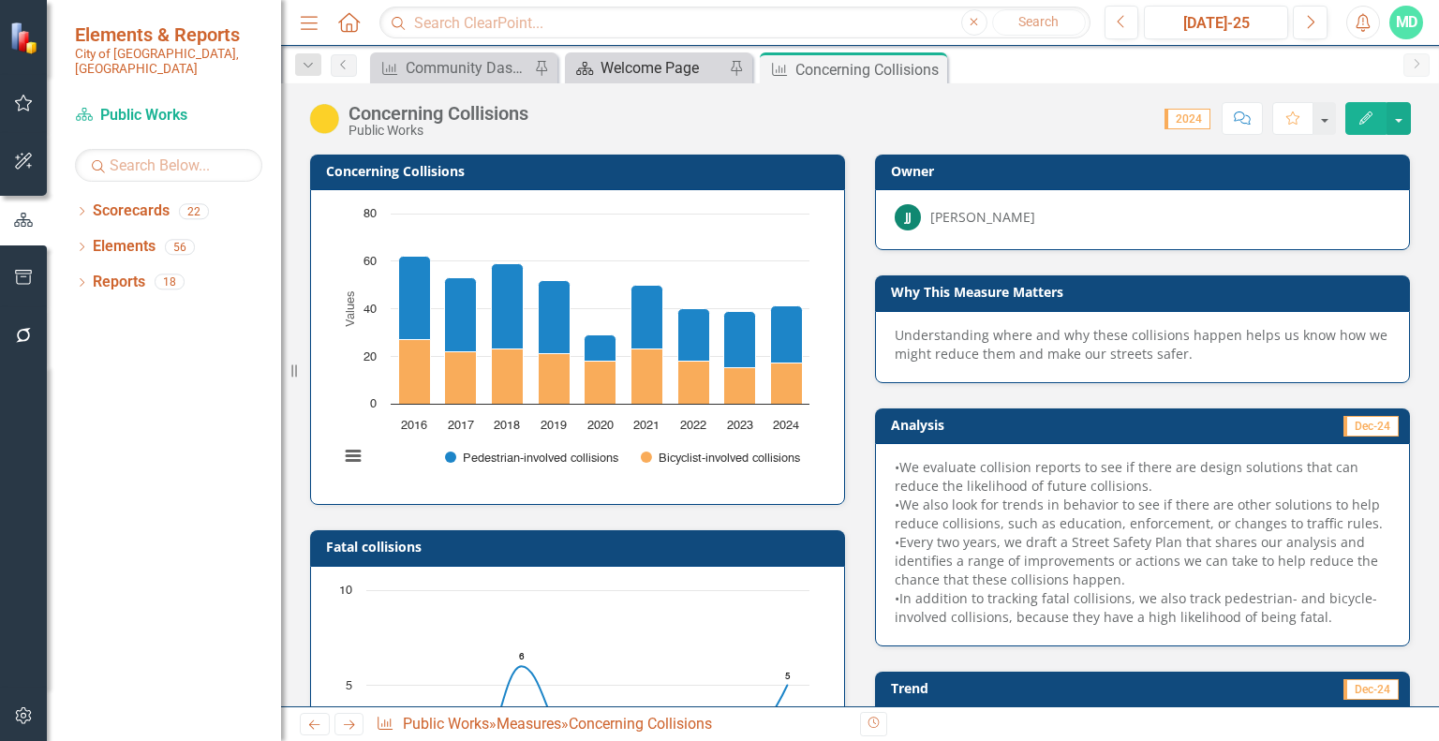
click at [666, 67] on div "Welcome Page" at bounding box center [662, 67] width 124 height 23
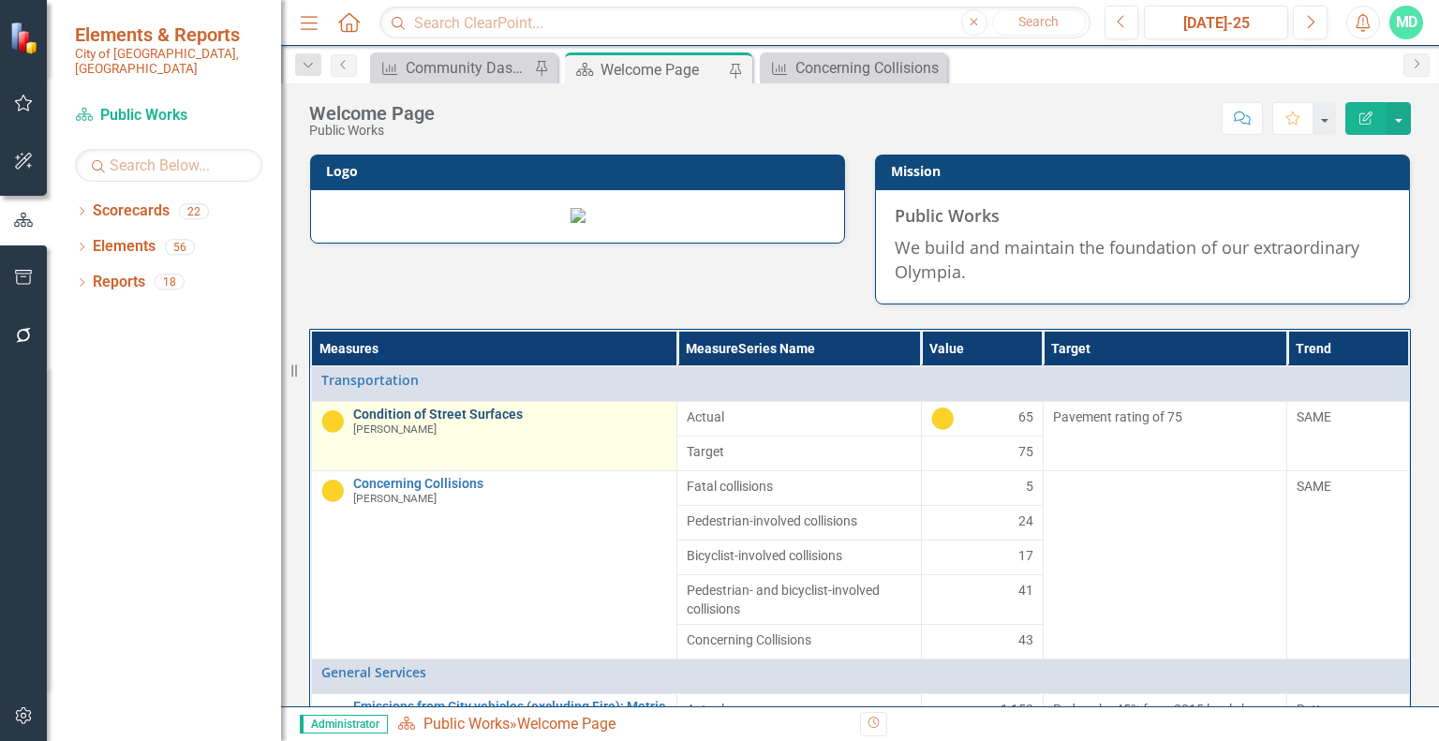
click at [432, 422] on link "Condition of Street Surfaces" at bounding box center [510, 415] width 315 height 14
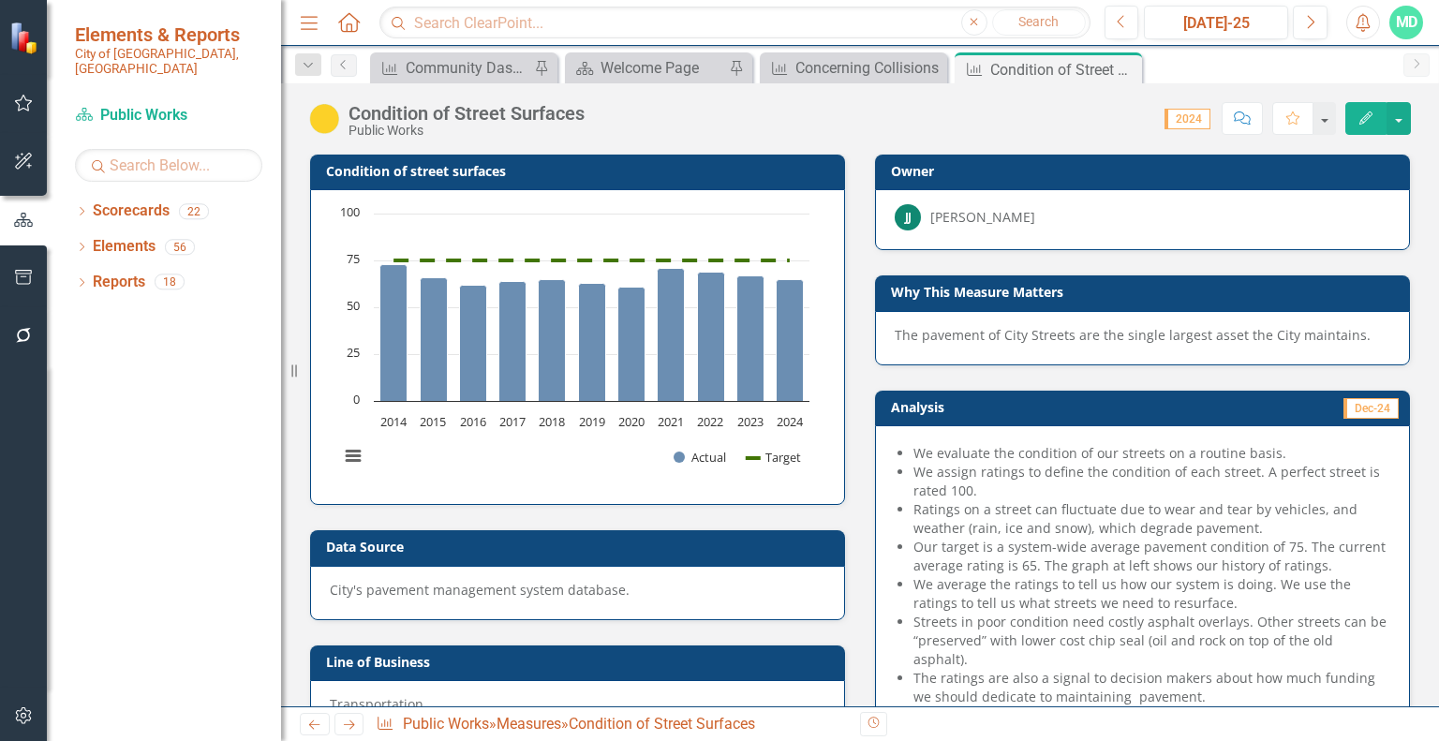
click at [898, 452] on span "We evaluate the condition of our streets on a routine basis. We assign ratings …" at bounding box center [1143, 652] width 496 height 416
click at [962, 416] on td "Analysis" at bounding box center [1014, 409] width 246 height 28
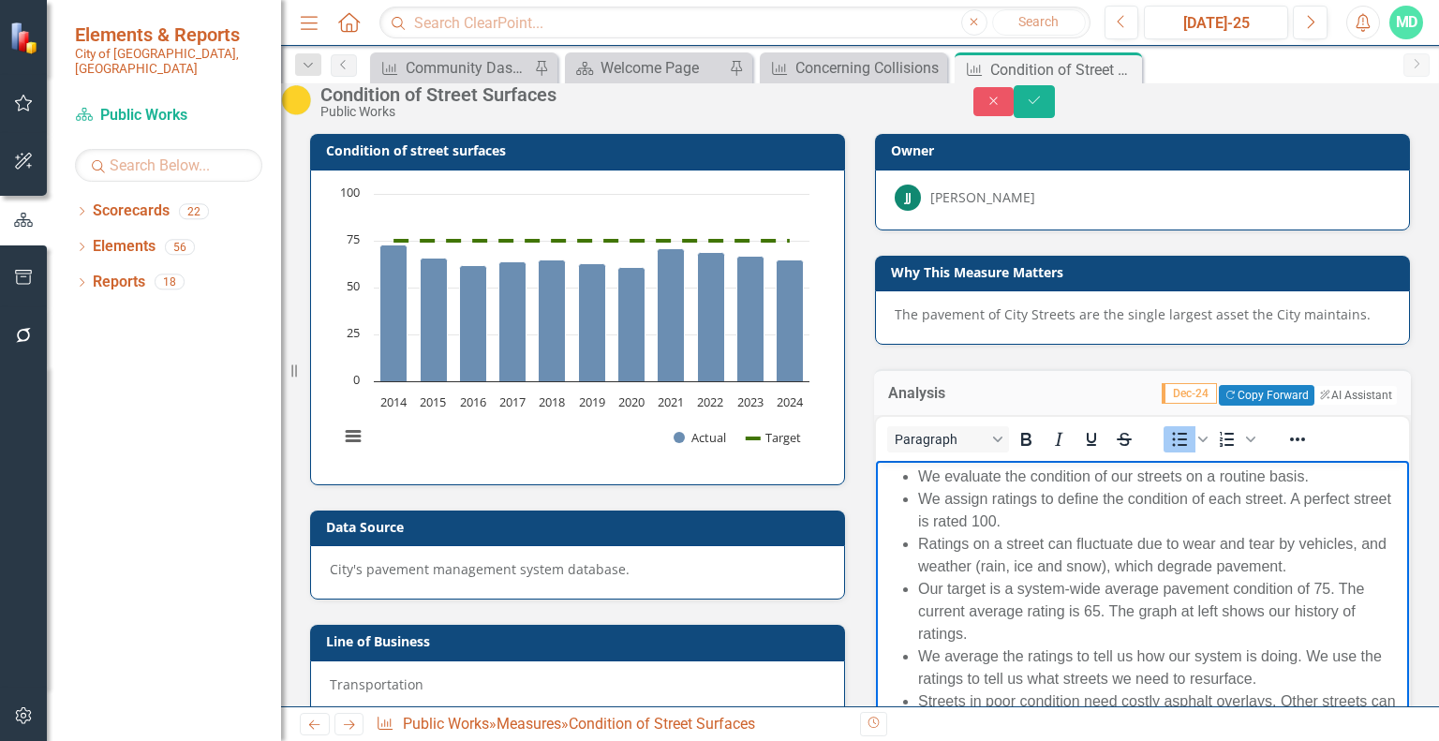
click at [957, 493] on li "We assign ratings to define the condition of each street. A perfect street is r…" at bounding box center [1161, 509] width 486 height 45
click at [1015, 100] on button "Close" at bounding box center [993, 101] width 41 height 29
